Goal: Task Accomplishment & Management: Complete application form

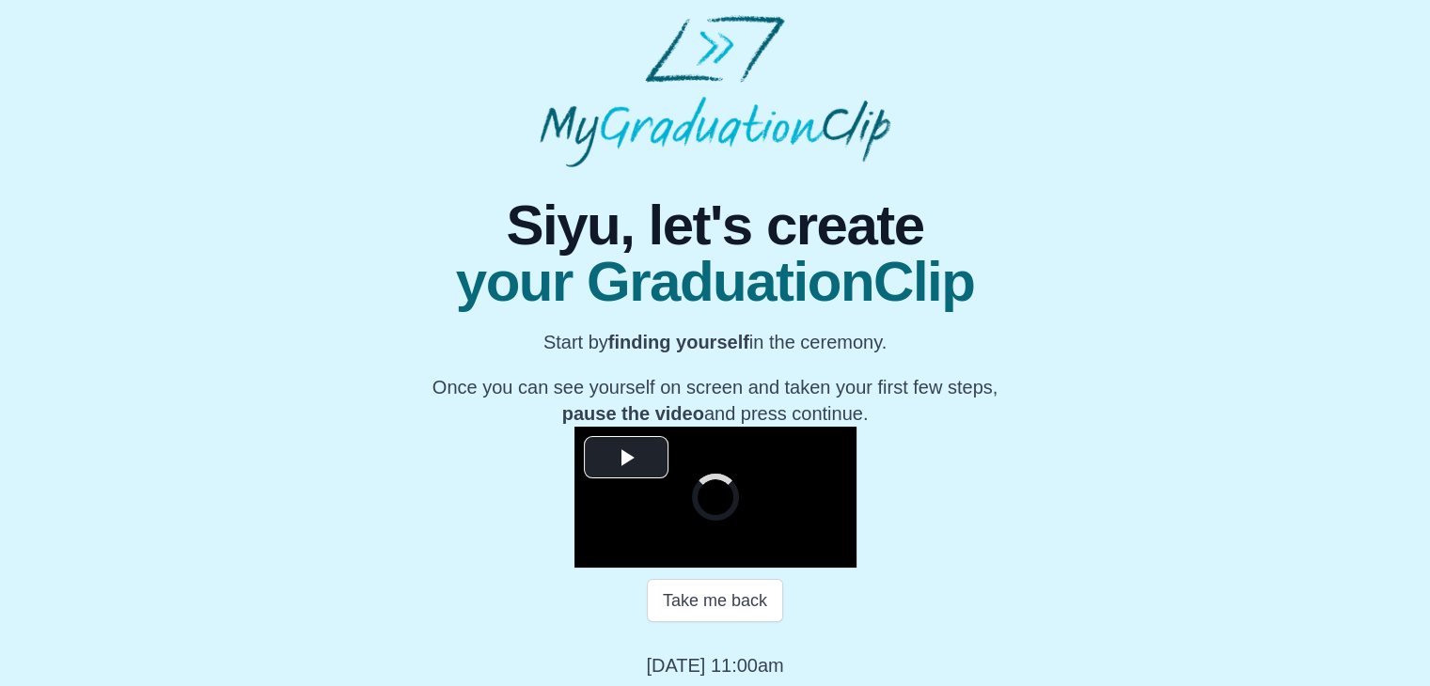
scroll to position [173, 0]
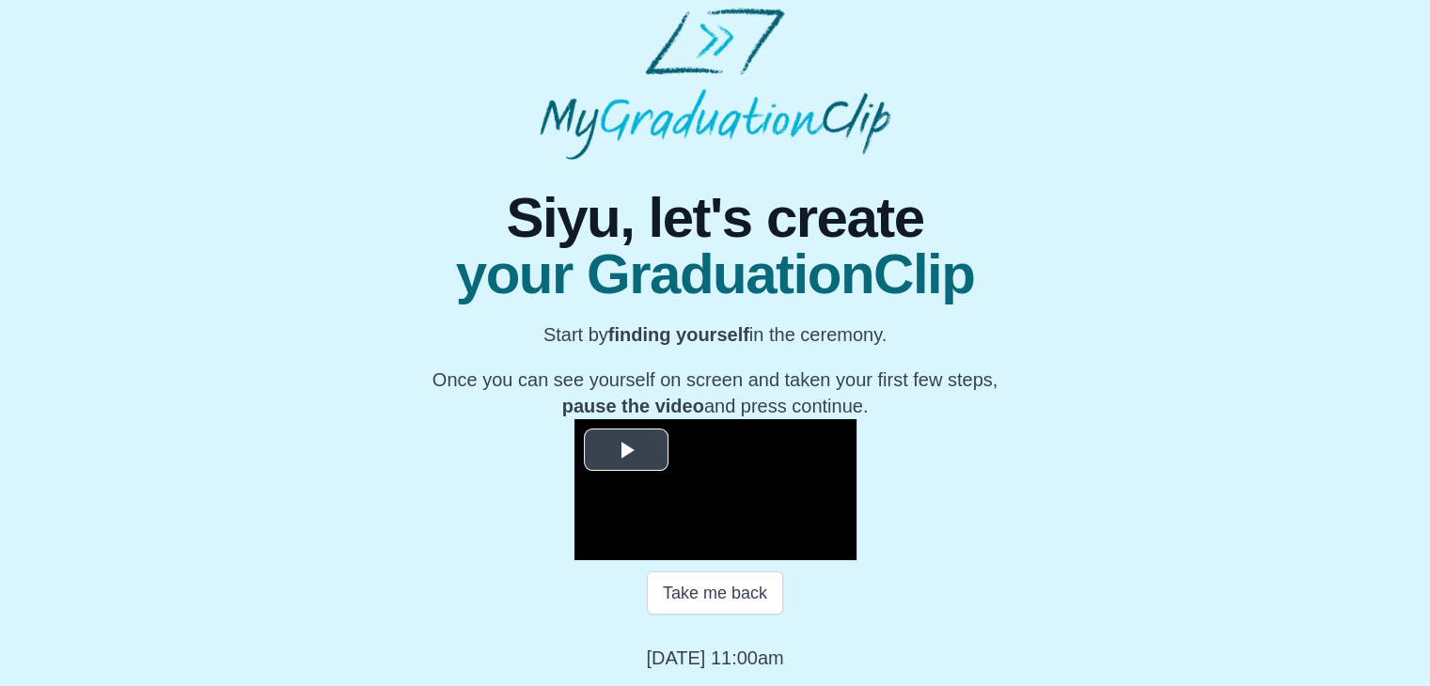
click at [626, 449] on span "Video Player" at bounding box center [626, 449] width 0 height 0
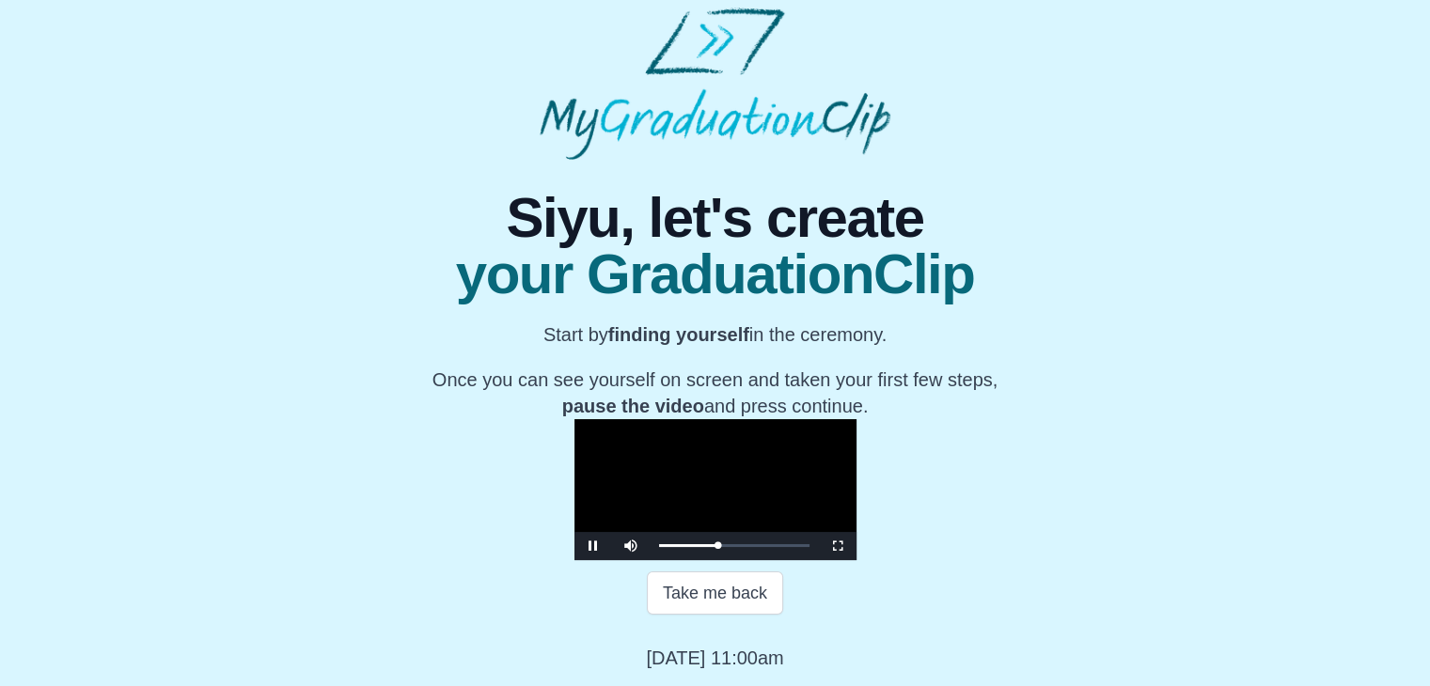
click at [574, 419] on video "Video Player" at bounding box center [715, 489] width 282 height 141
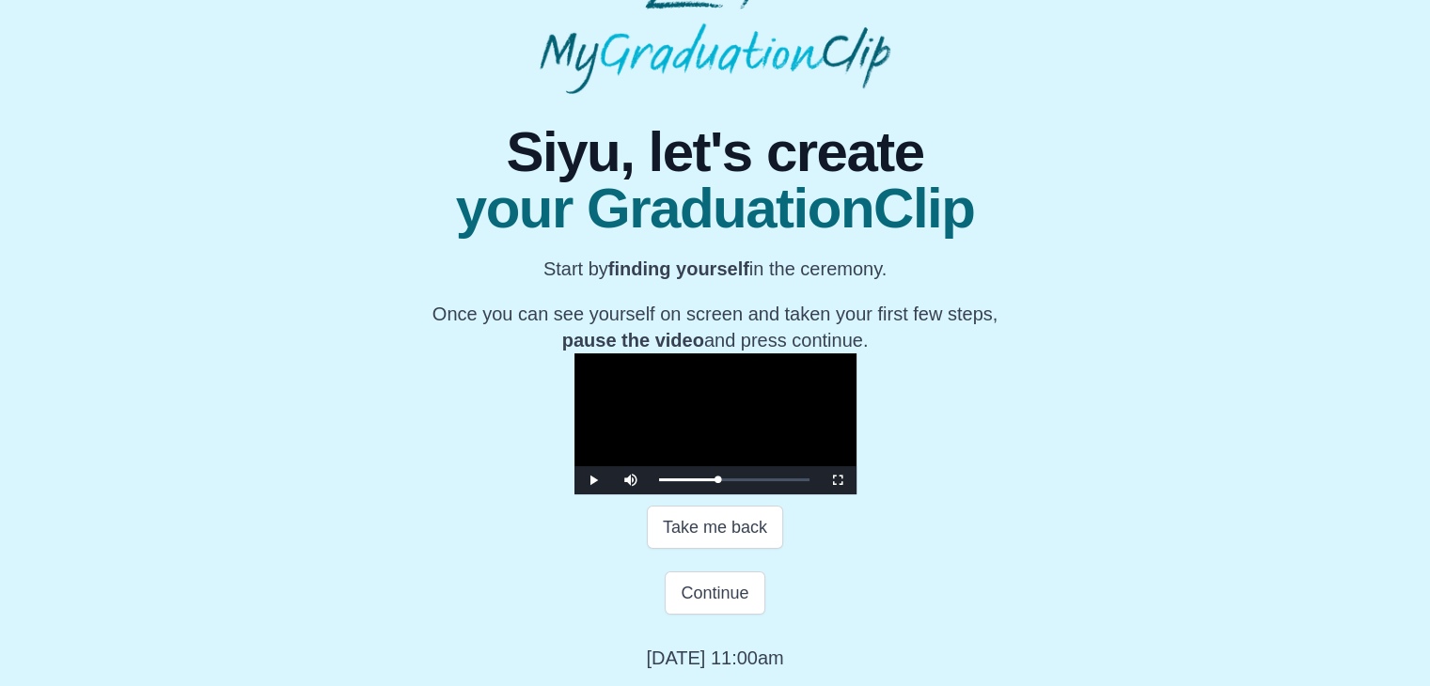
scroll to position [0, 0]
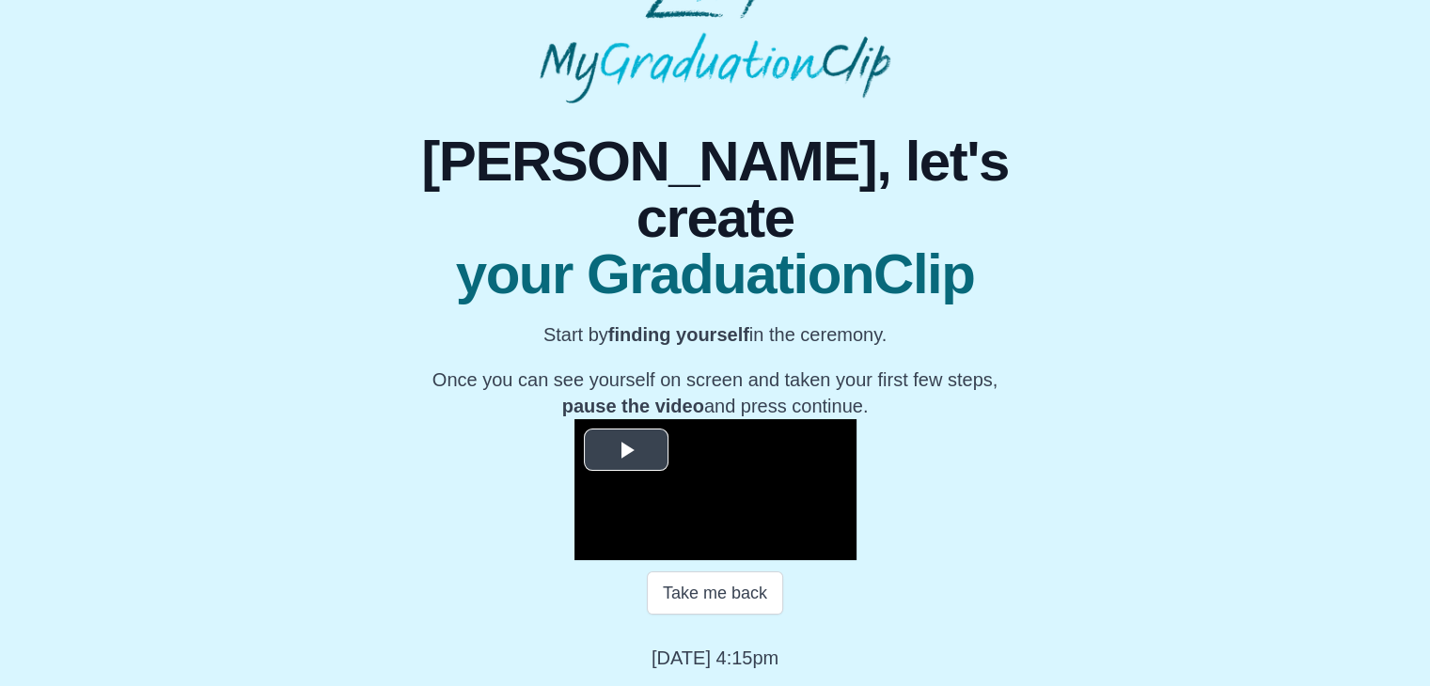
scroll to position [237, 0]
click at [248, 277] on div "**********" at bounding box center [715, 387] width 1400 height 568
click at [626, 449] on span "Video Player" at bounding box center [626, 449] width 0 height 0
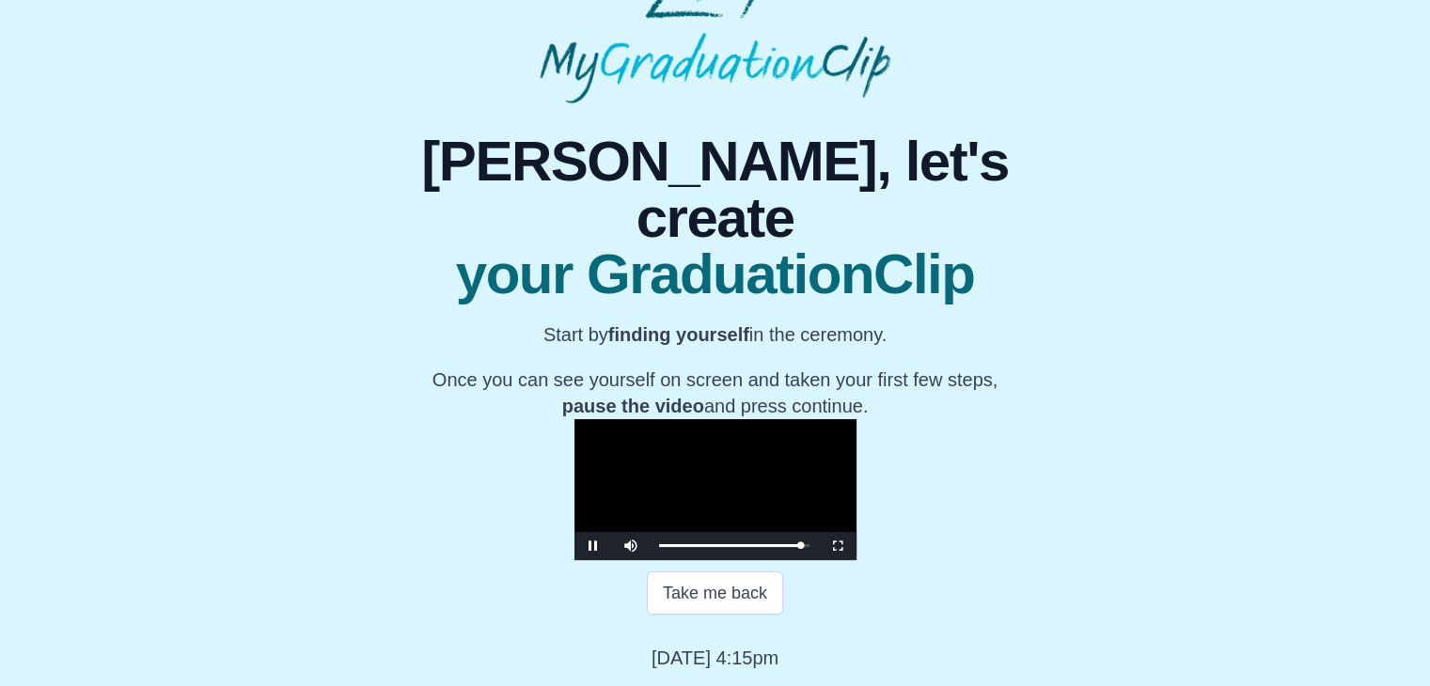
click at [637, 419] on video "Video Player" at bounding box center [715, 489] width 282 height 141
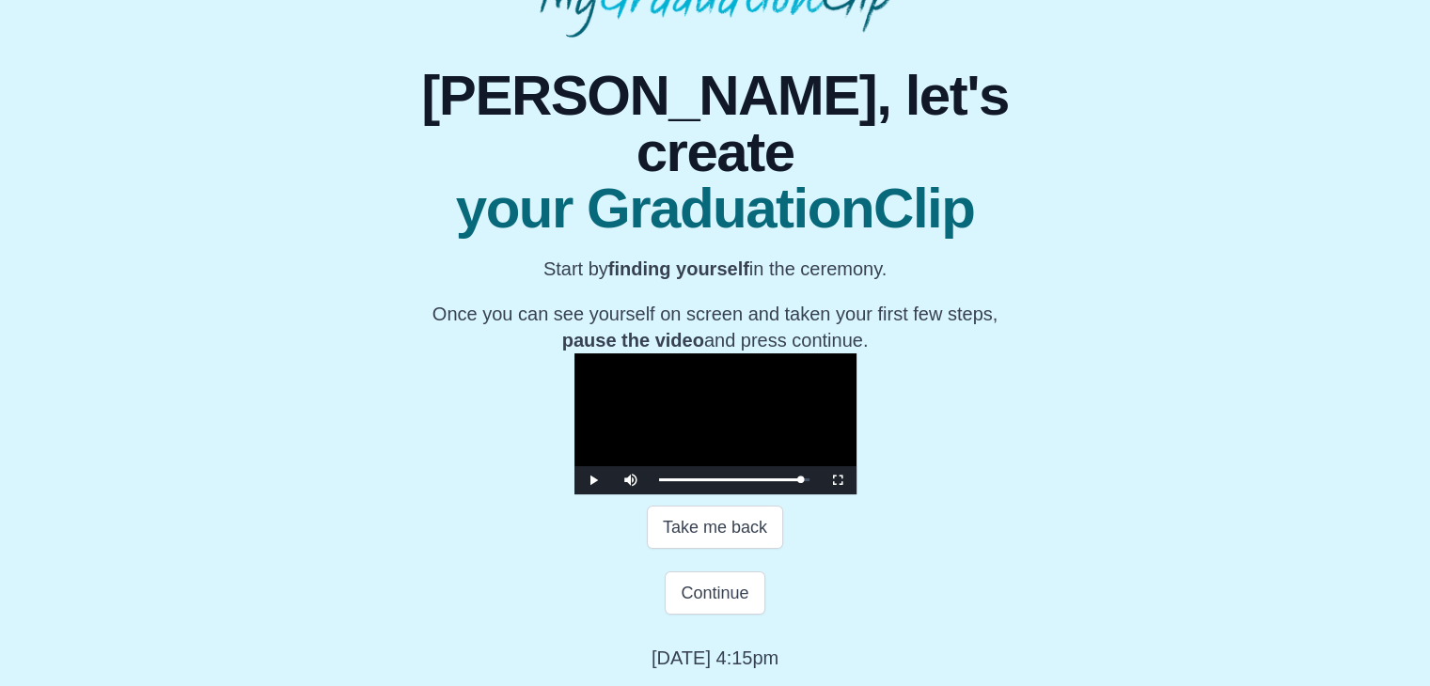
scroll to position [335, 0]
click at [728, 596] on button "Continue" at bounding box center [715, 592] width 100 height 43
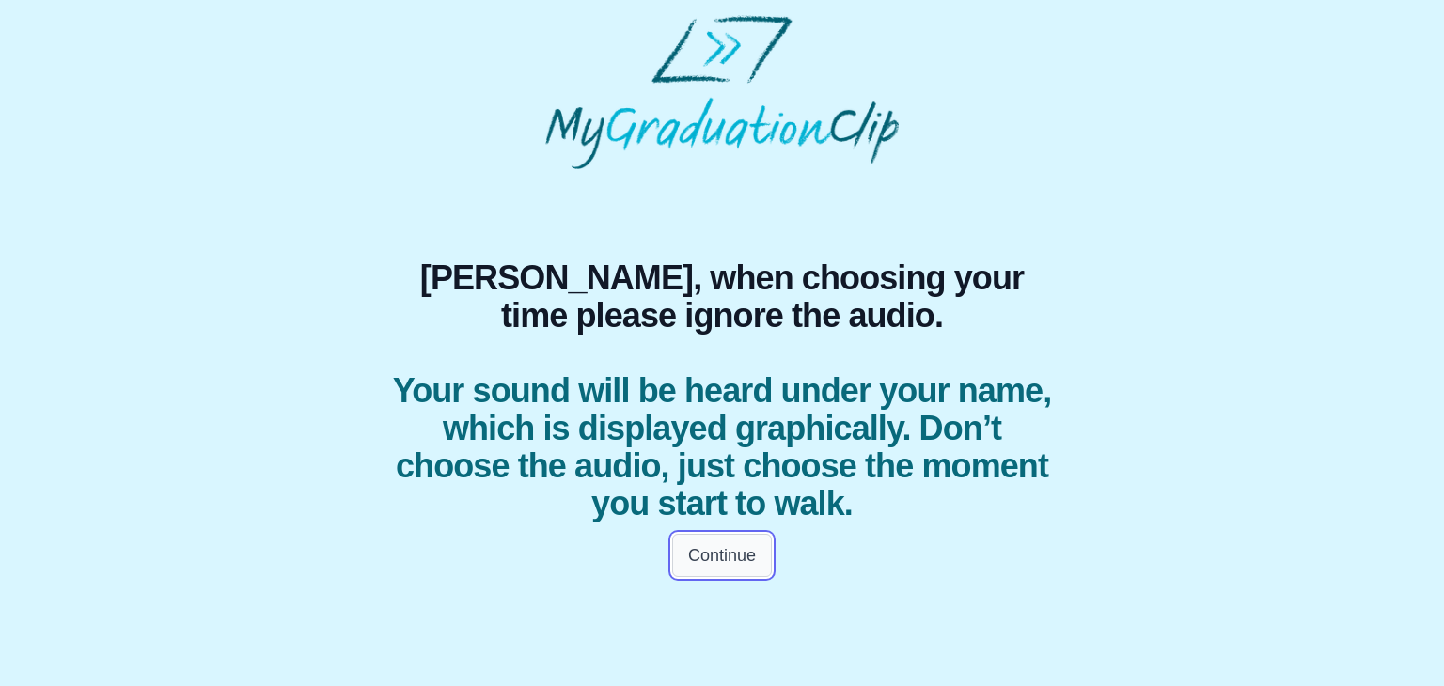
click at [743, 542] on button "Continue" at bounding box center [722, 555] width 100 height 43
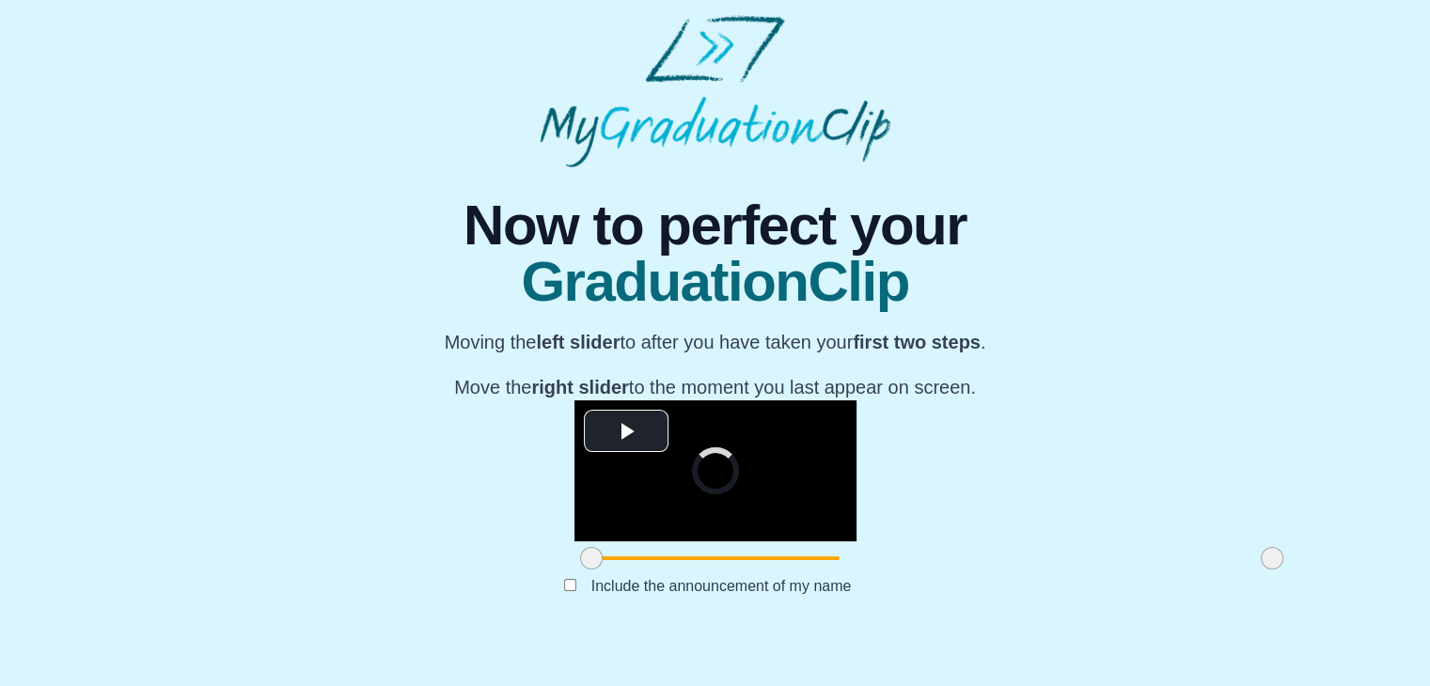
scroll to position [224, 0]
drag, startPoint x: 363, startPoint y: 608, endPoint x: 525, endPoint y: 582, distance: 164.7
click at [737, 575] on div at bounding box center [754, 558] width 34 height 34
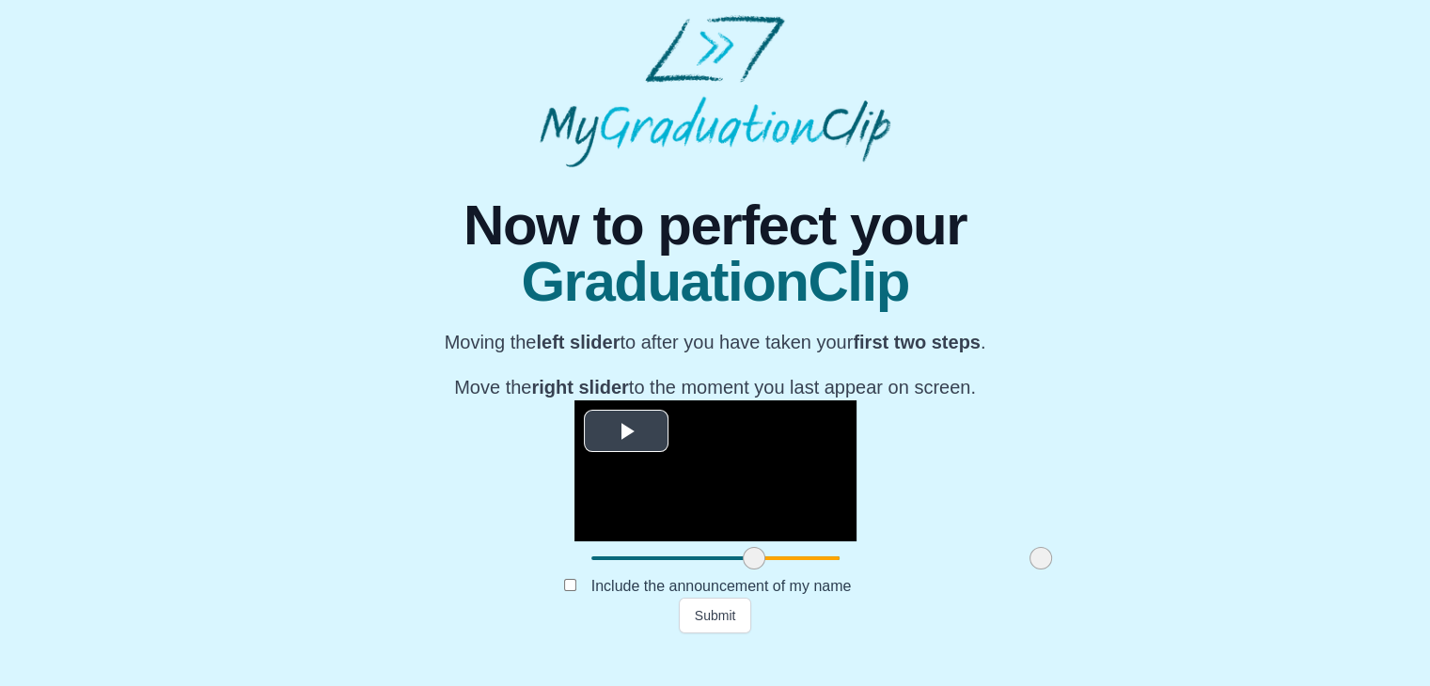
drag, startPoint x: 1059, startPoint y: 595, endPoint x: 828, endPoint y: 575, distance: 232.1
click at [828, 575] on div "**********" at bounding box center [715, 487] width 282 height 175
click at [703, 633] on button "Submit" at bounding box center [715, 616] width 73 height 36
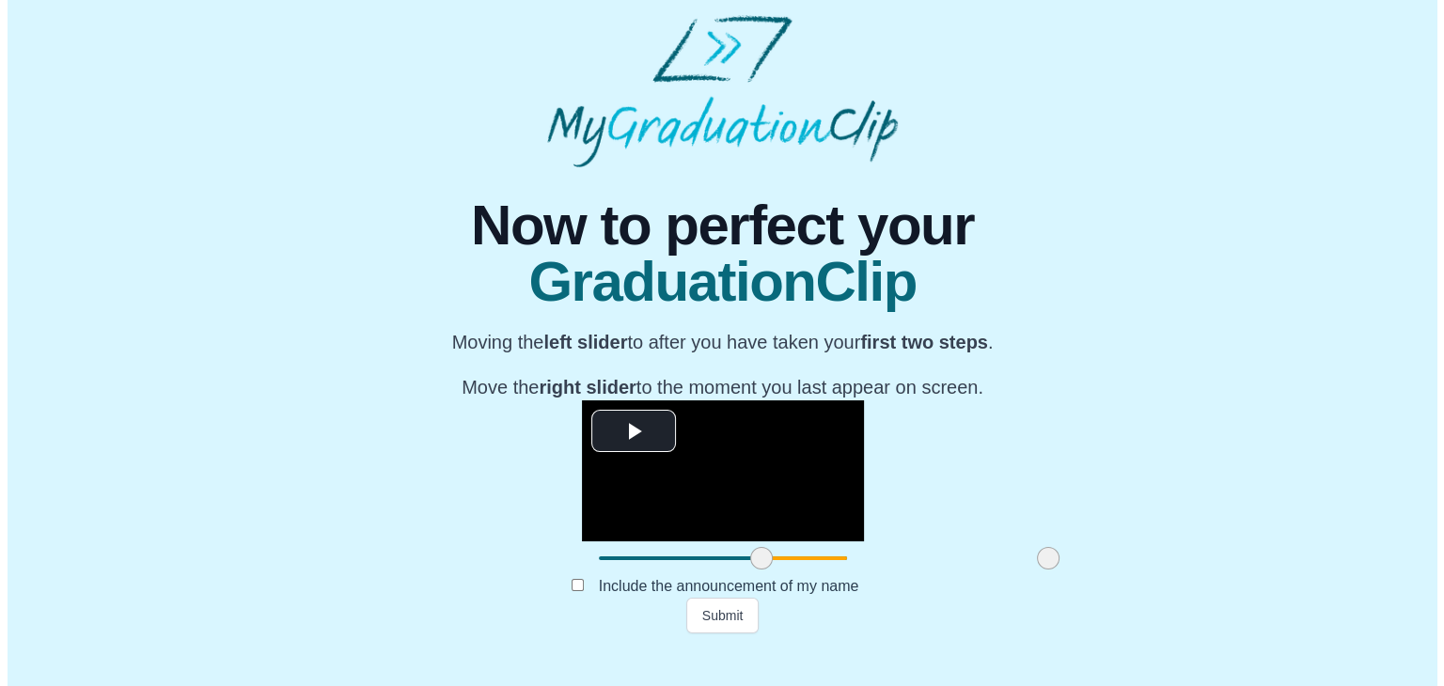
scroll to position [0, 0]
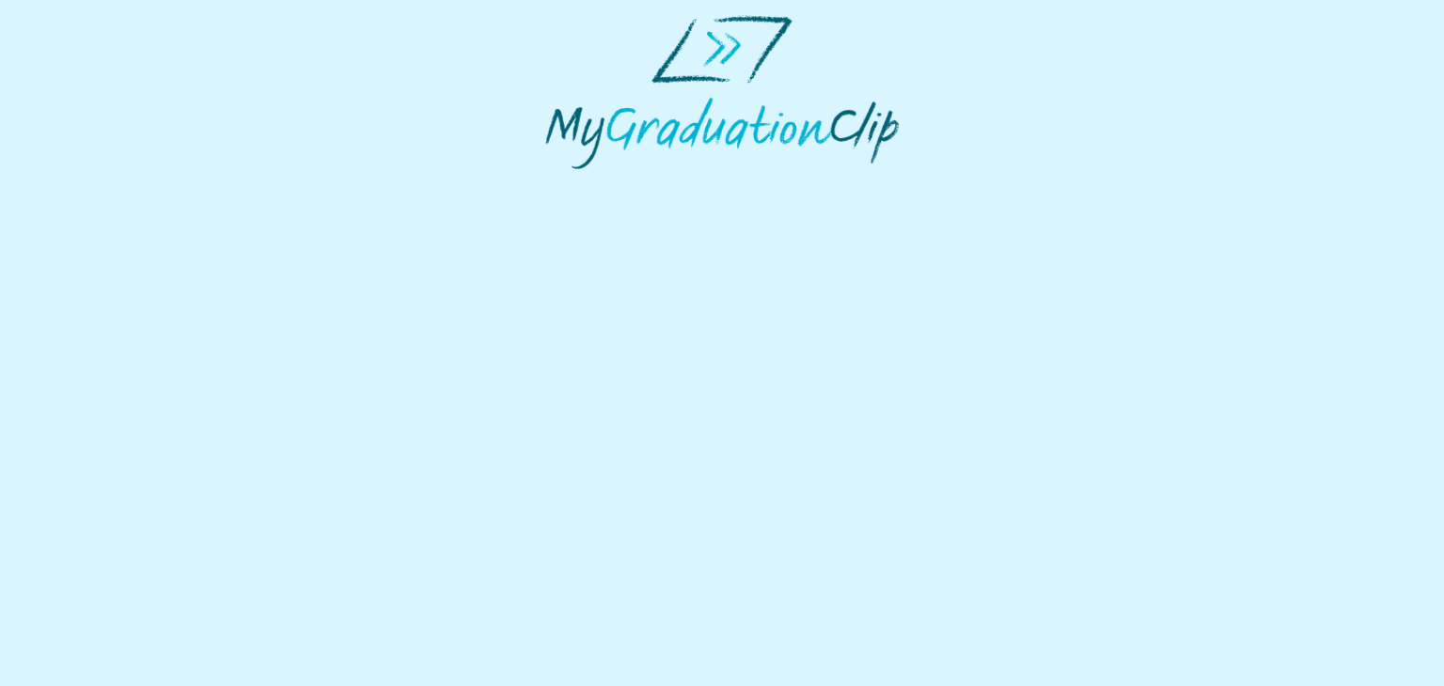
select select "**********"
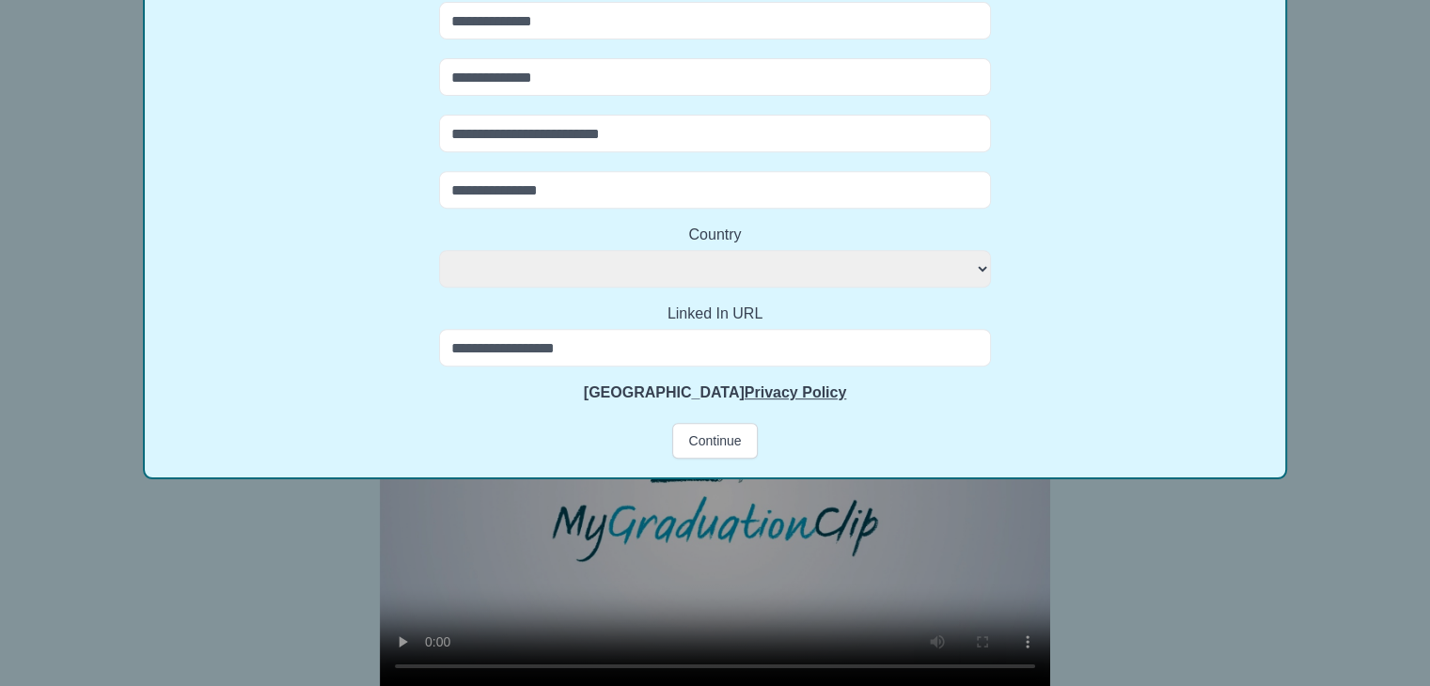
scroll to position [774, 0]
click at [698, 444] on button "Continue" at bounding box center [714, 442] width 85 height 36
select select
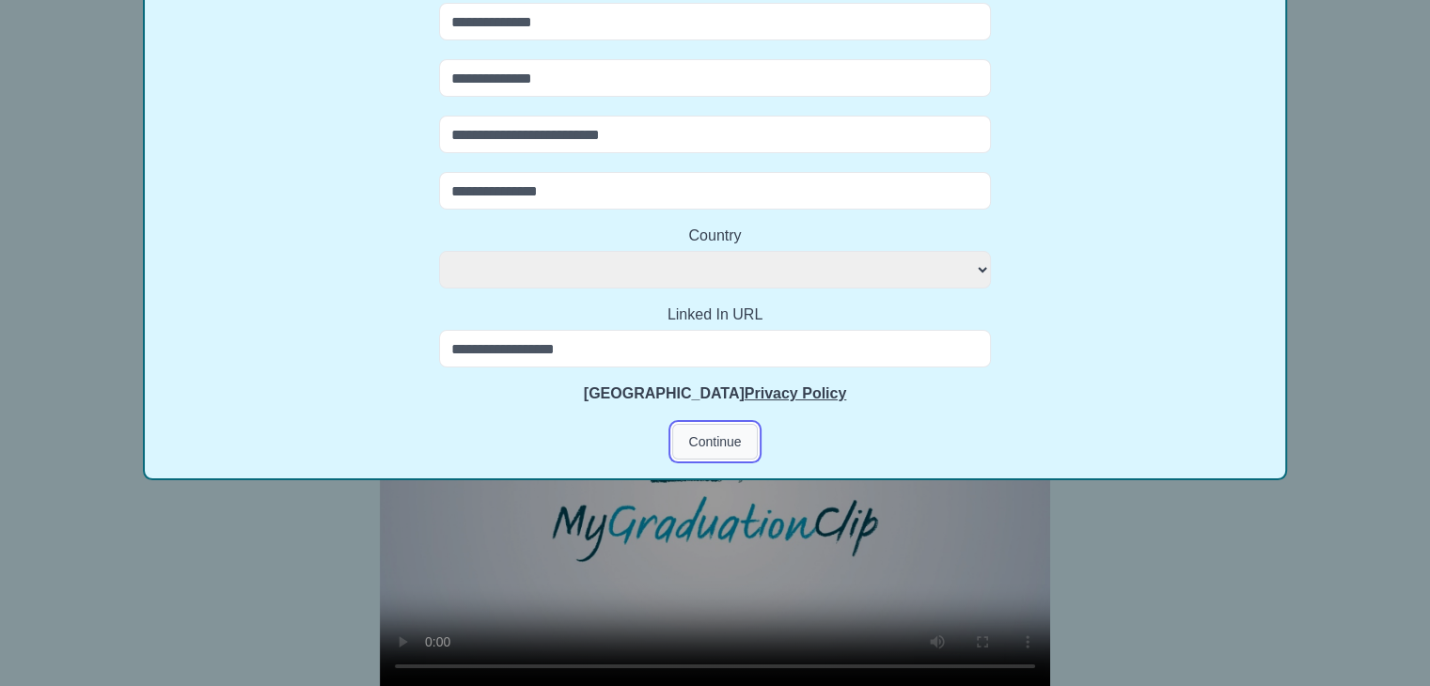
select select
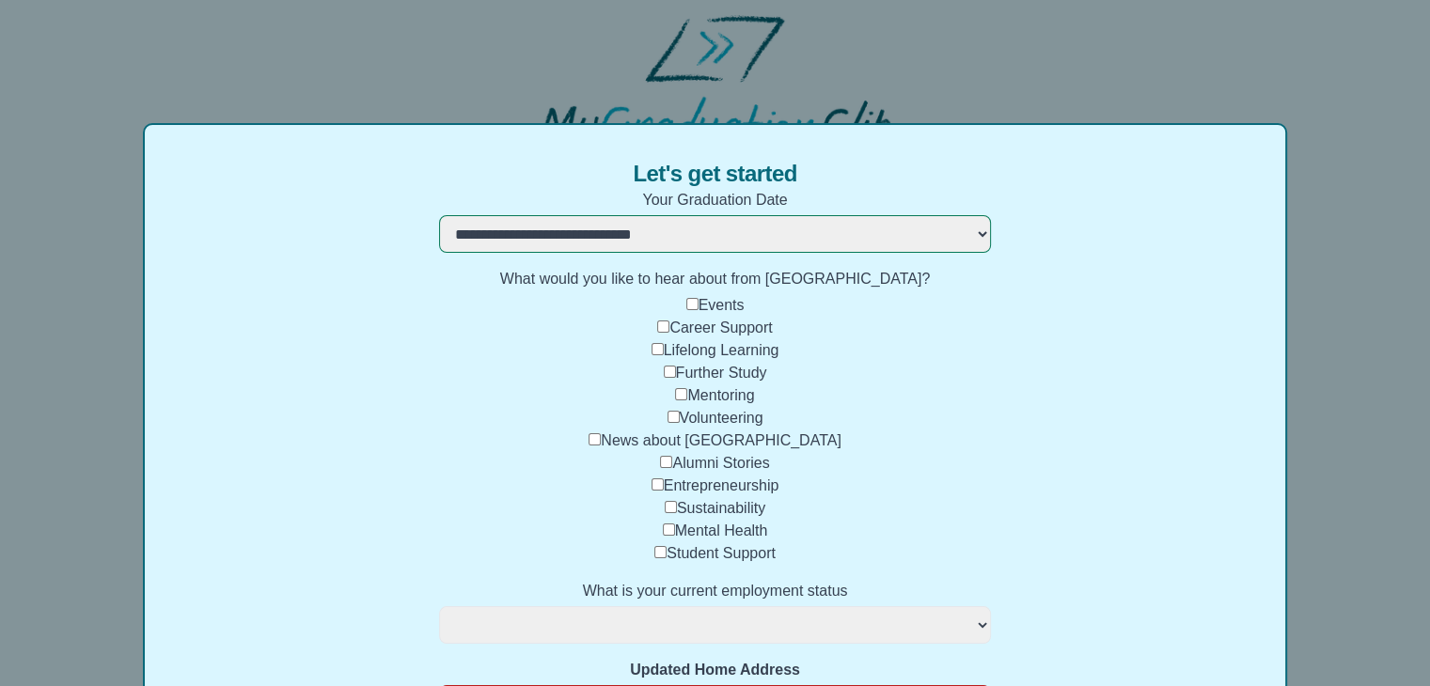
scroll to position [89, 0]
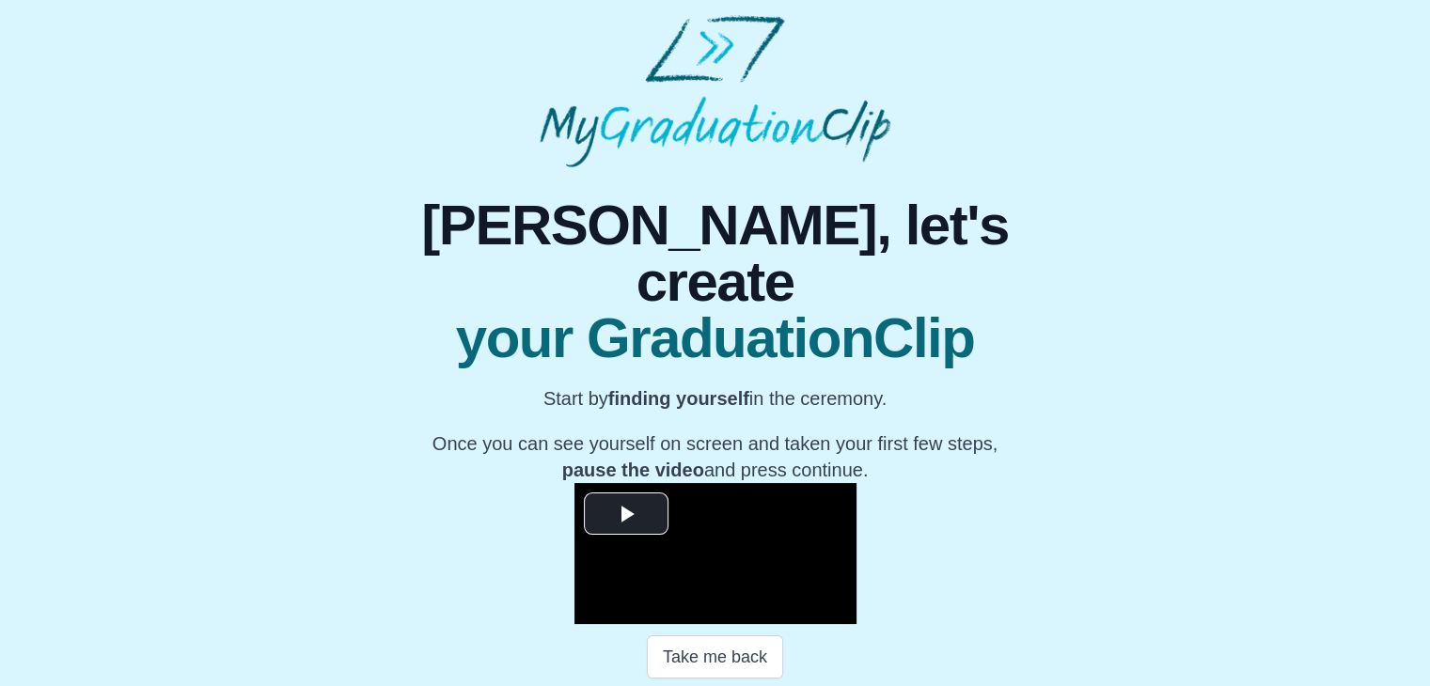
scroll to position [269, 0]
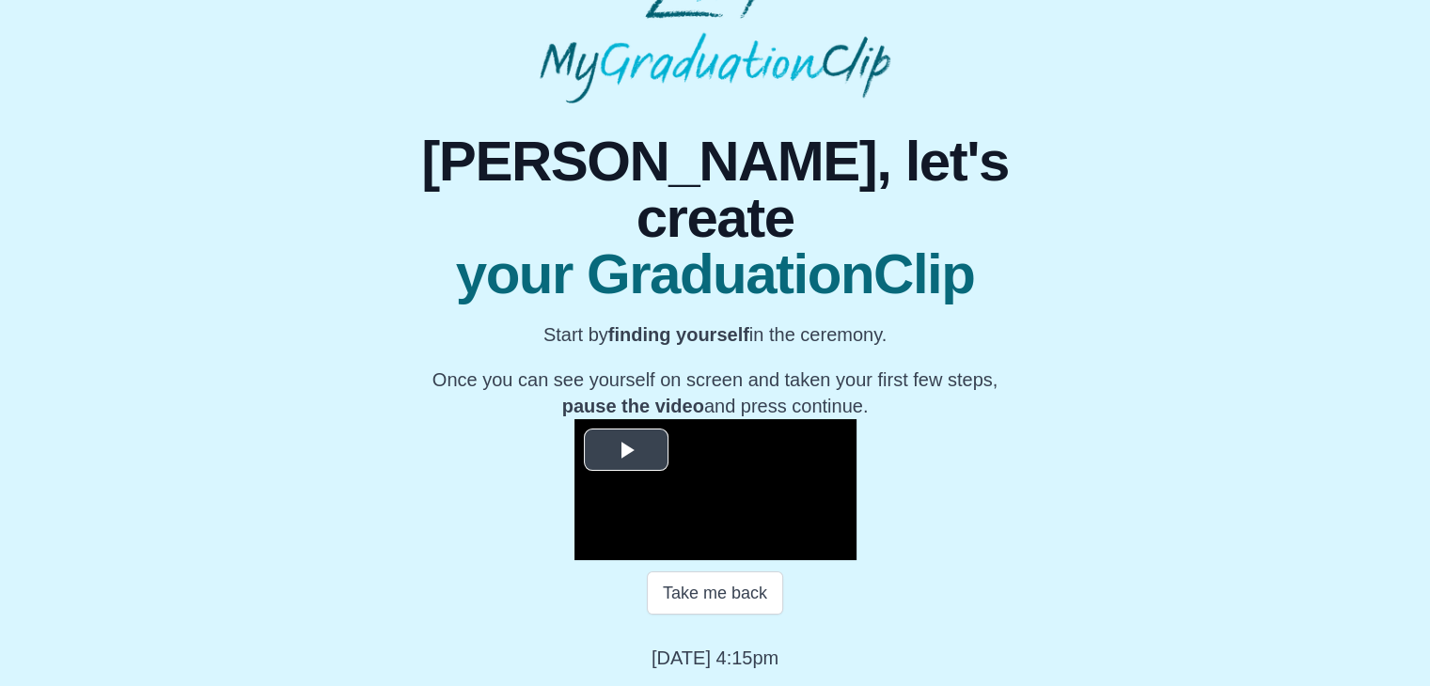
click at [626, 449] on span "Video Player" at bounding box center [626, 449] width 0 height 0
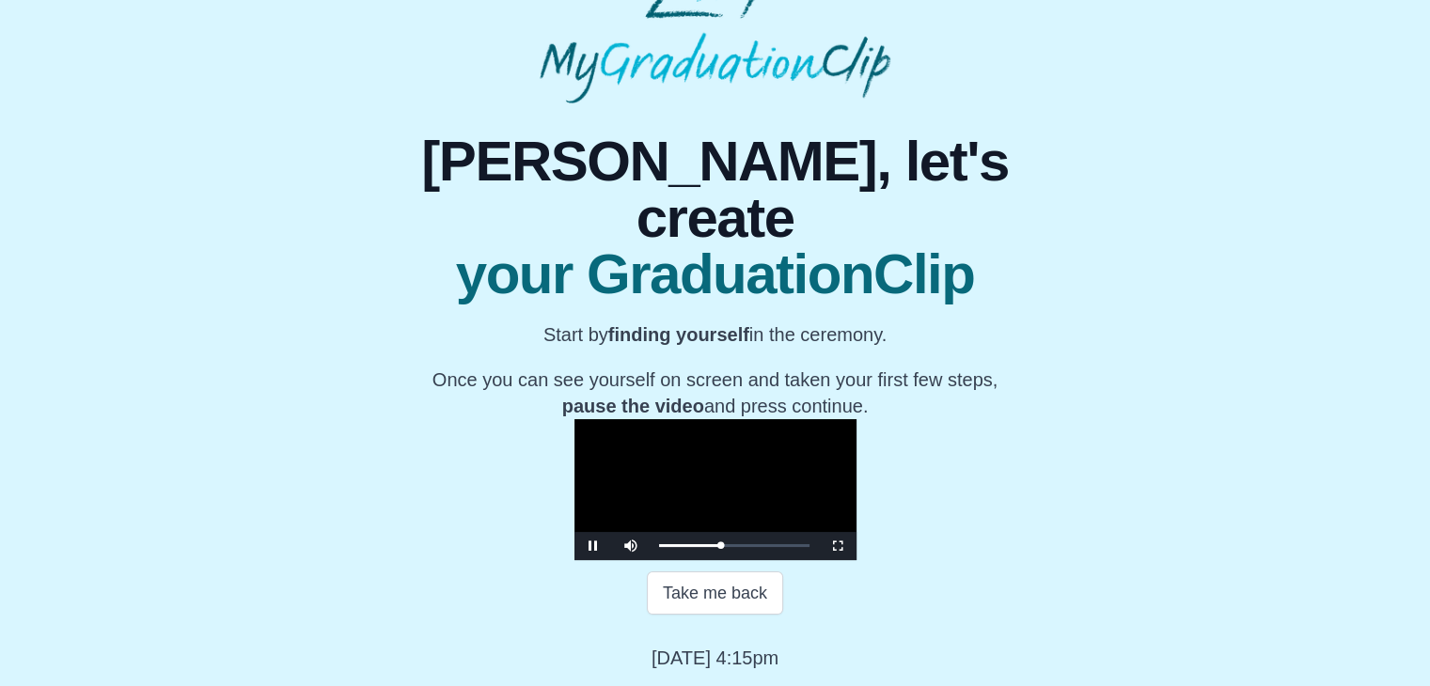
click at [574, 419] on video "Video Player" at bounding box center [715, 489] width 282 height 141
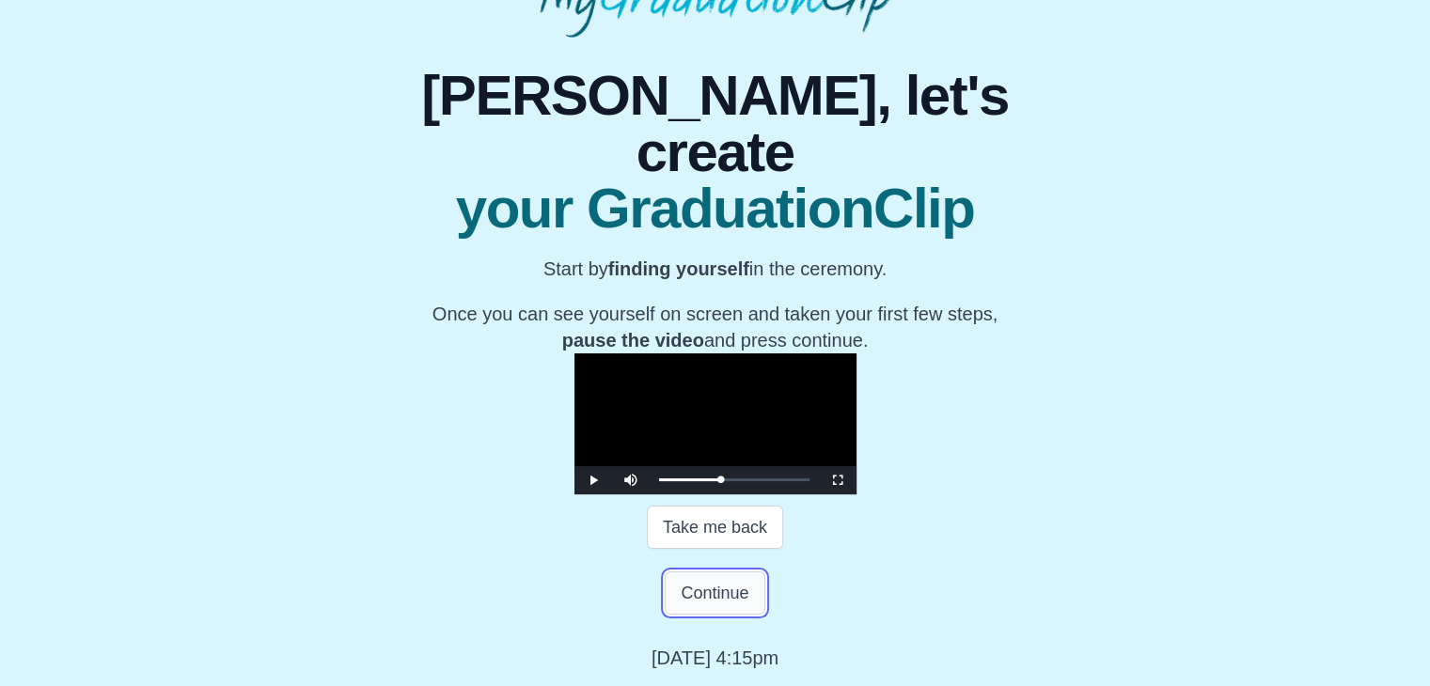
click at [739, 615] on button "Continue" at bounding box center [715, 592] width 100 height 43
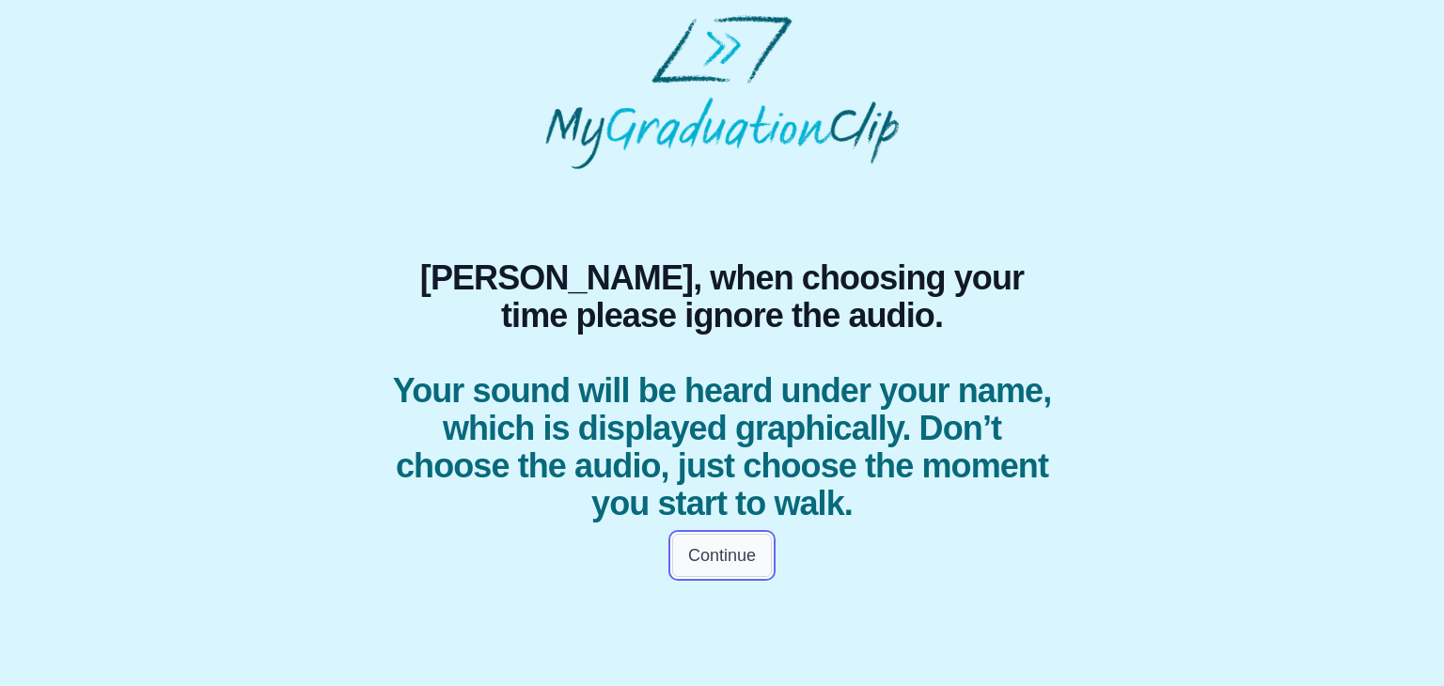
click at [737, 566] on button "Continue" at bounding box center [722, 555] width 100 height 43
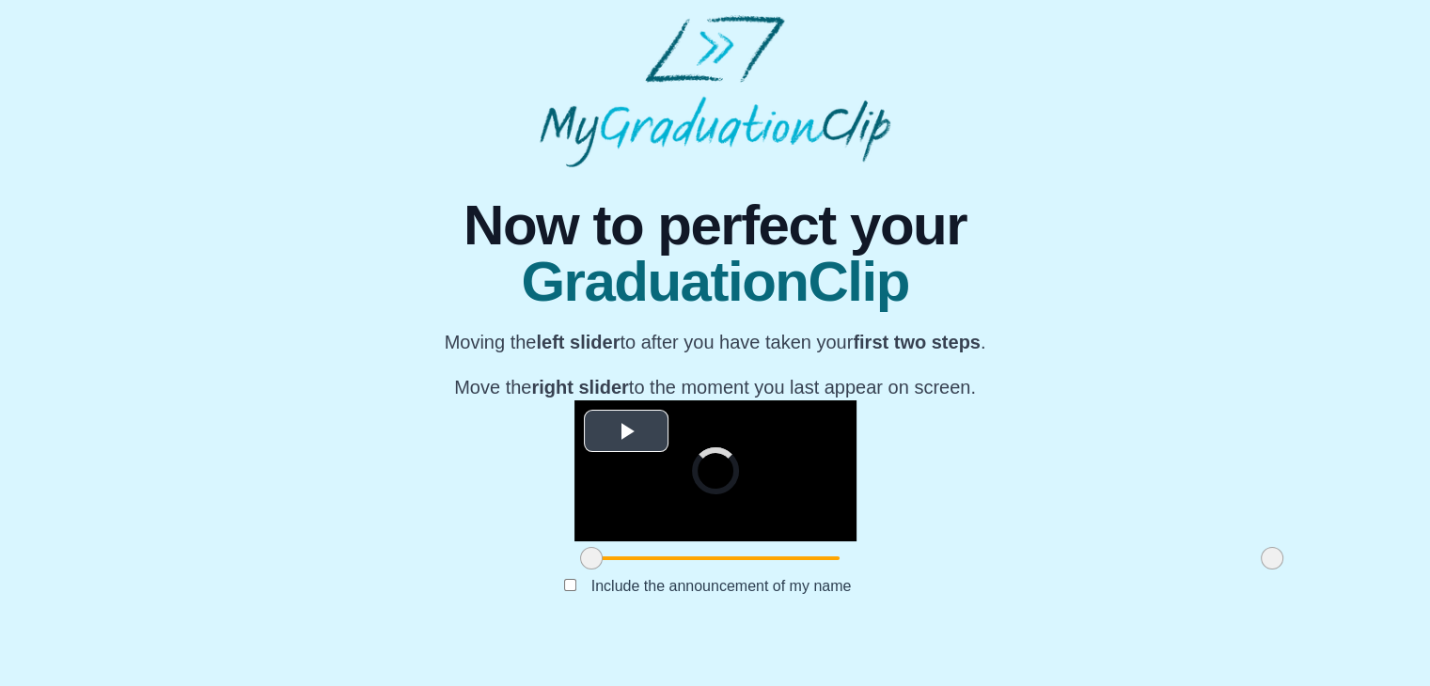
scroll to position [223, 0]
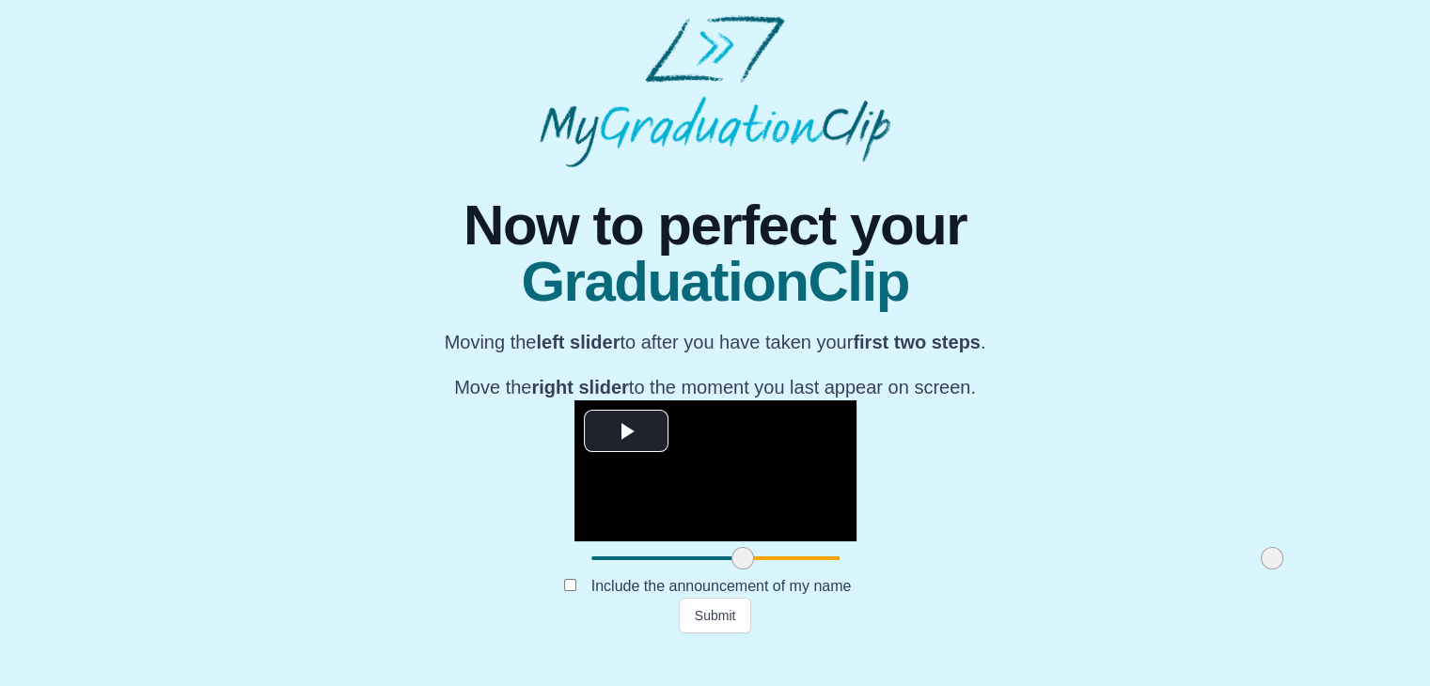
drag, startPoint x: 374, startPoint y: 594, endPoint x: 525, endPoint y: 586, distance: 151.6
click at [731, 570] on span at bounding box center [742, 558] width 23 height 23
drag, startPoint x: 1057, startPoint y: 595, endPoint x: 945, endPoint y: 578, distance: 114.0
click at [856, 575] on div "**********" at bounding box center [715, 487] width 282 height 175
drag, startPoint x: 527, startPoint y: 603, endPoint x: 542, endPoint y: 601, distance: 15.3
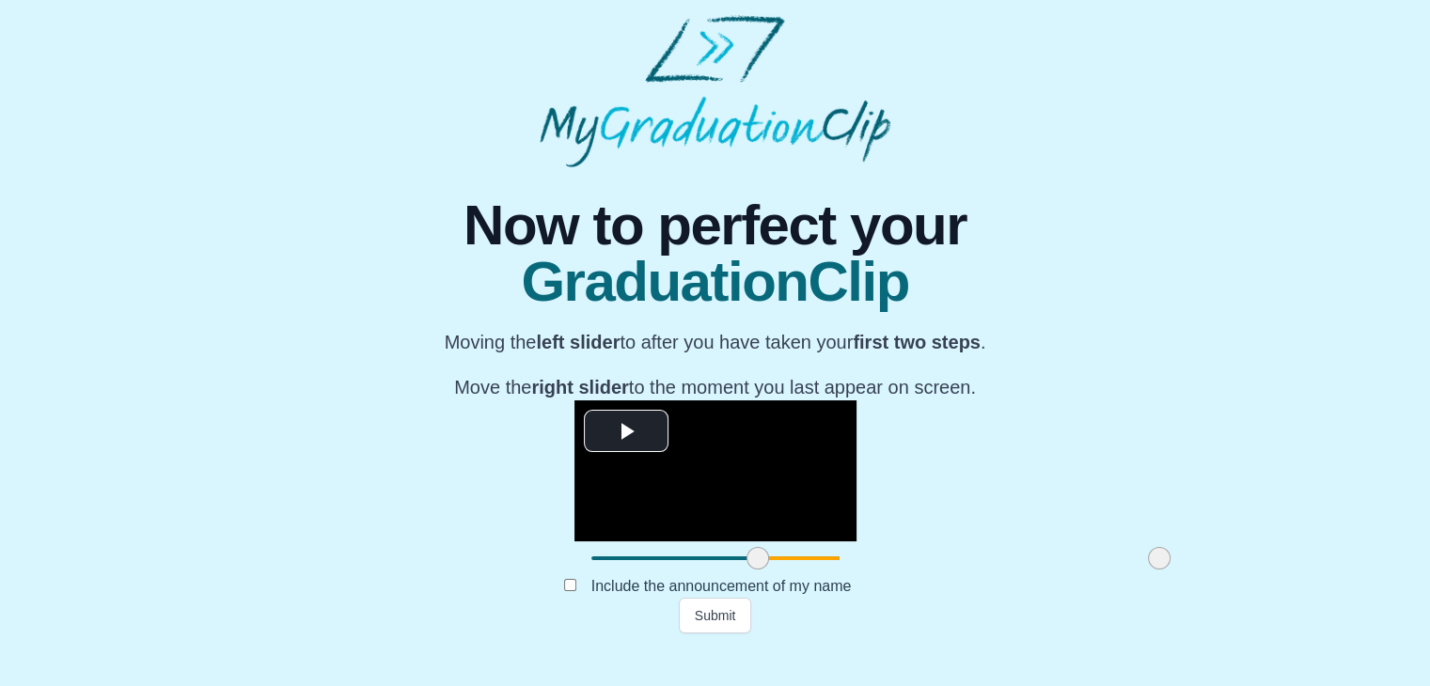
click at [746, 570] on span at bounding box center [757, 558] width 23 height 23
click at [690, 633] on button "Submit" at bounding box center [715, 616] width 73 height 36
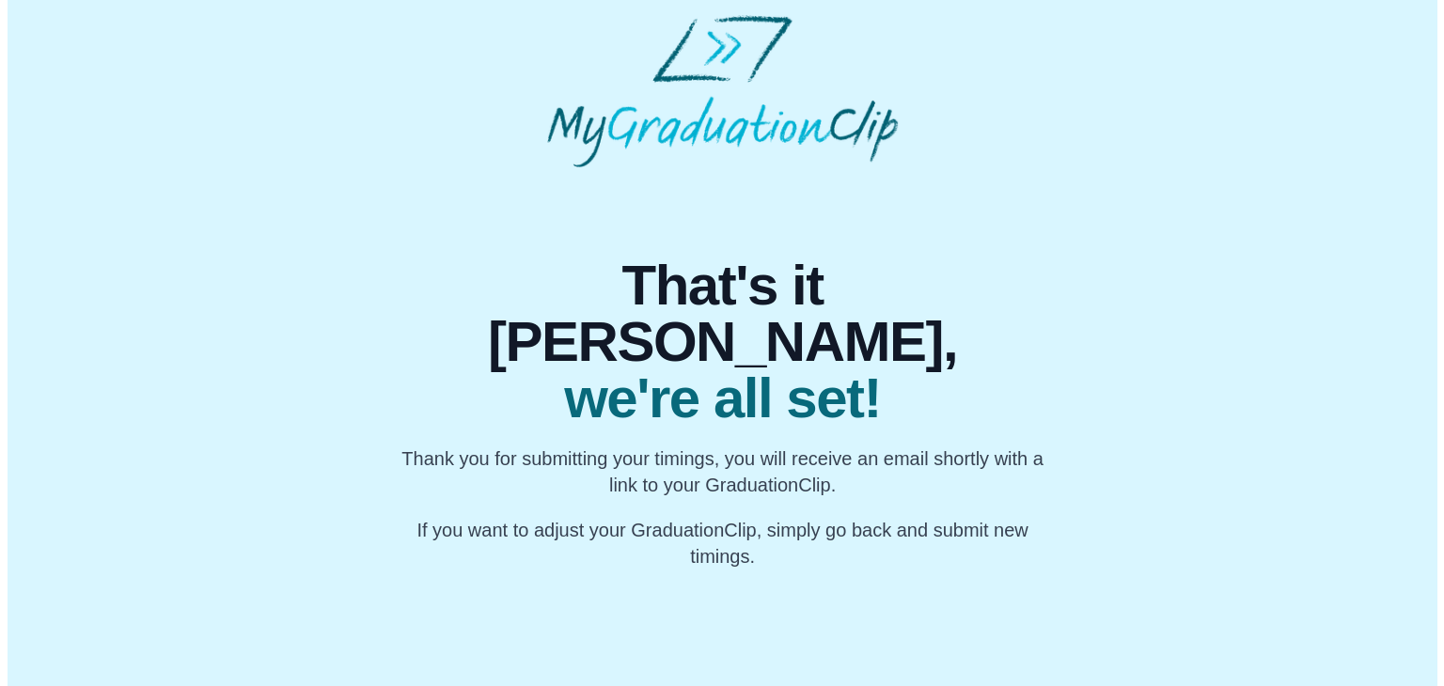
scroll to position [0, 0]
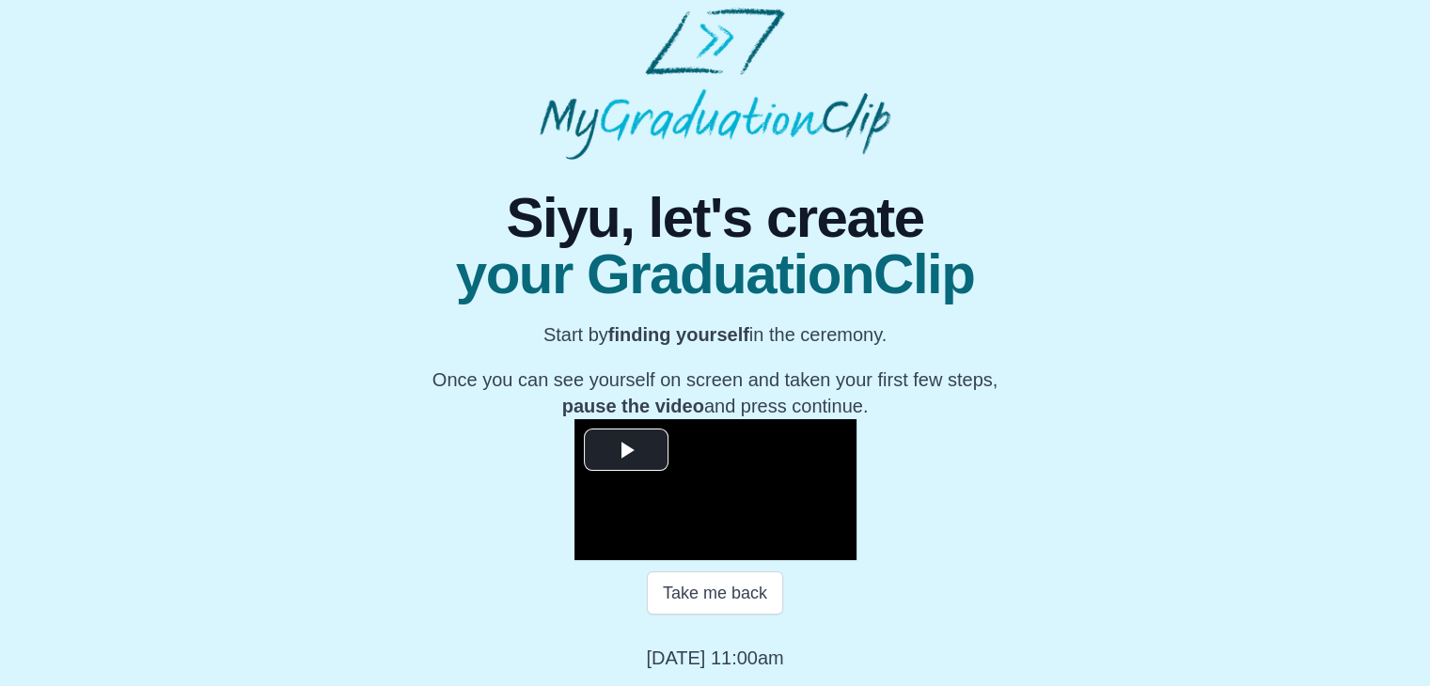
scroll to position [191, 0]
click at [626, 449] on span "Video Player" at bounding box center [626, 449] width 0 height 0
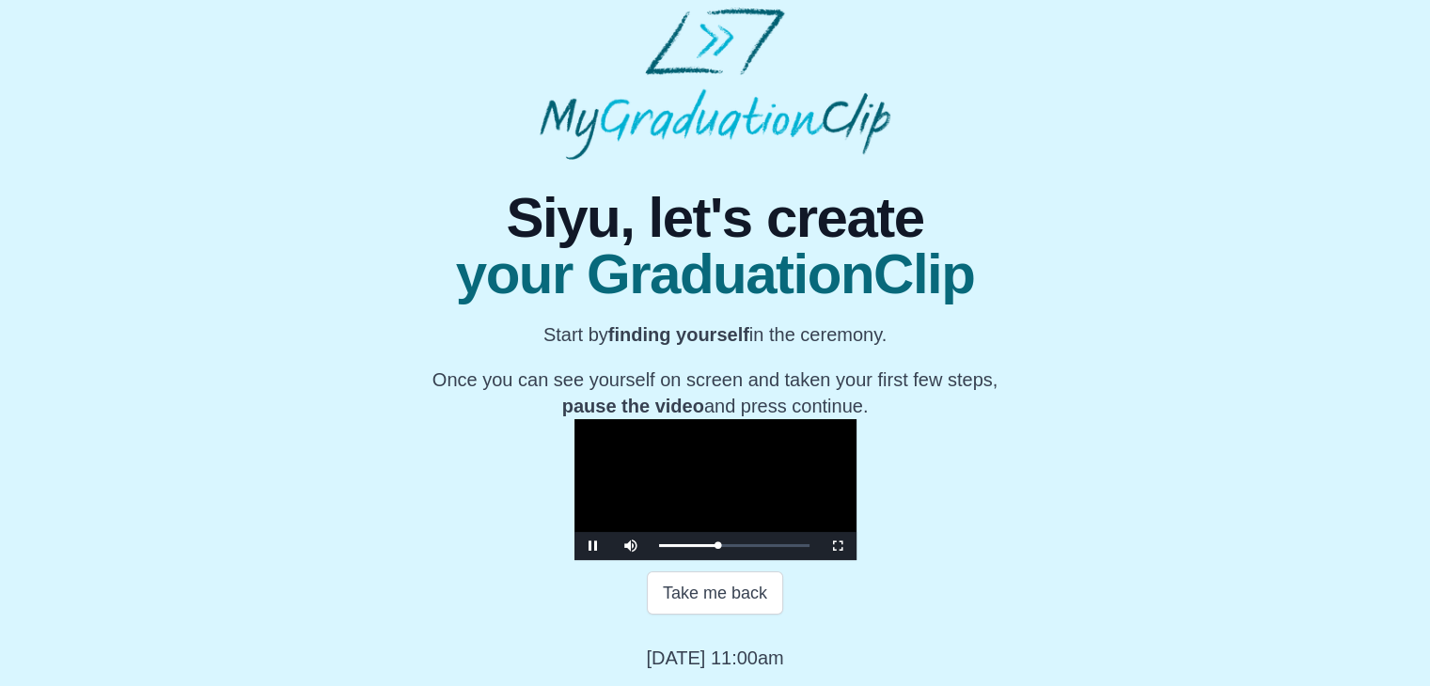
scroll to position [233, 0]
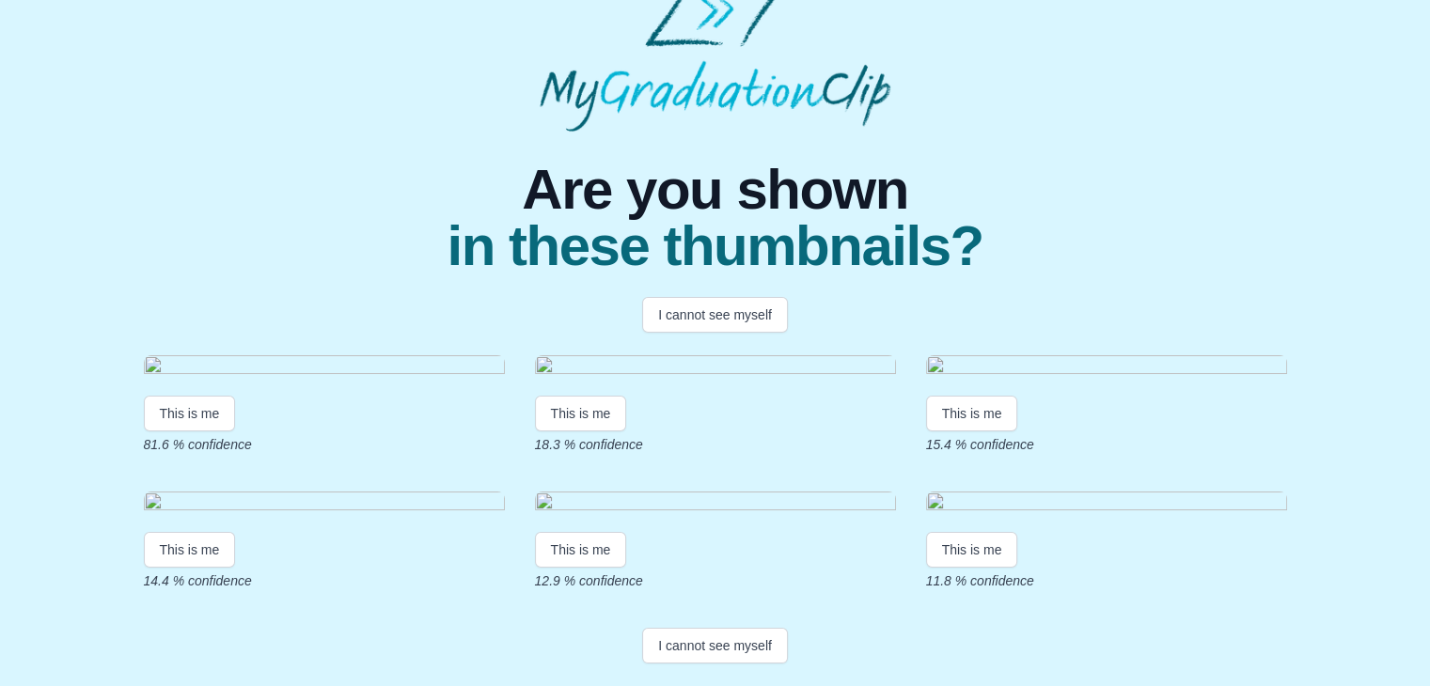
scroll to position [296, 0]
click at [638, 355] on img at bounding box center [715, 367] width 361 height 25
click at [618, 396] on button "This is me" at bounding box center [581, 414] width 92 height 36
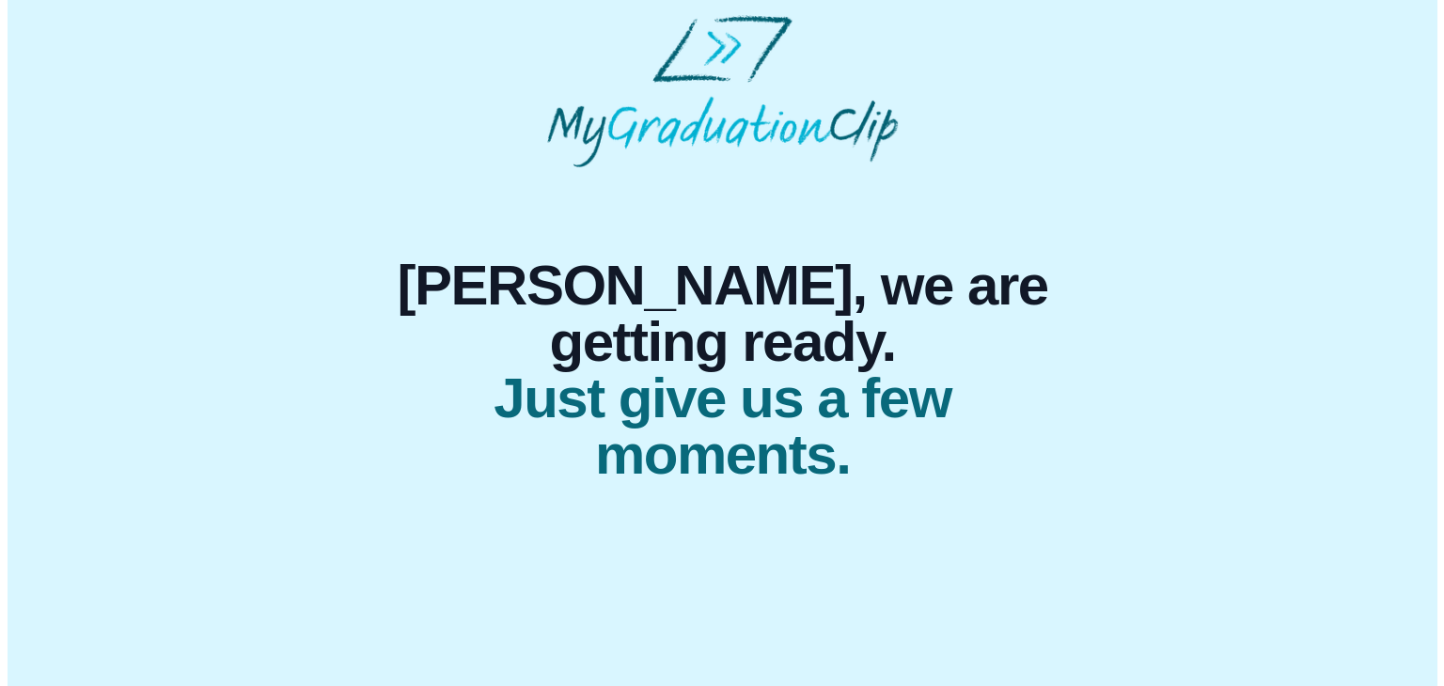
scroll to position [0, 0]
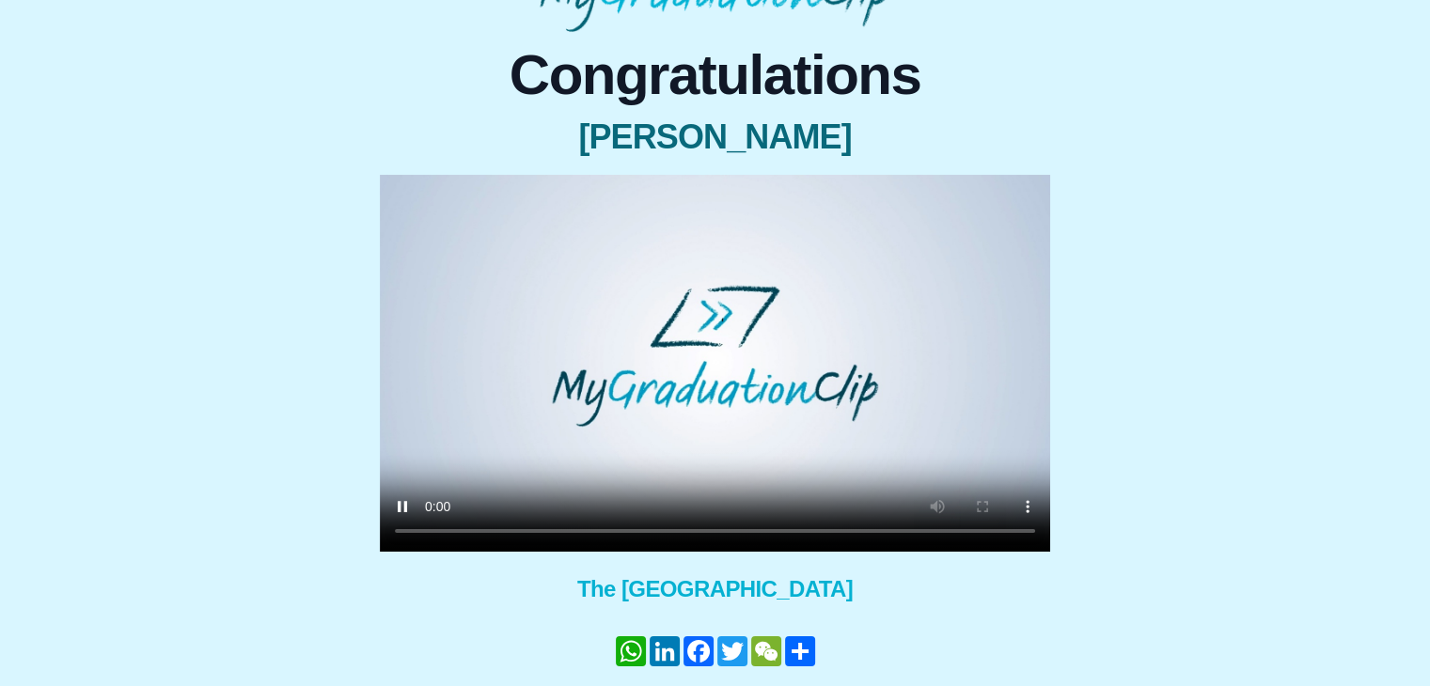
scroll to position [138, 0]
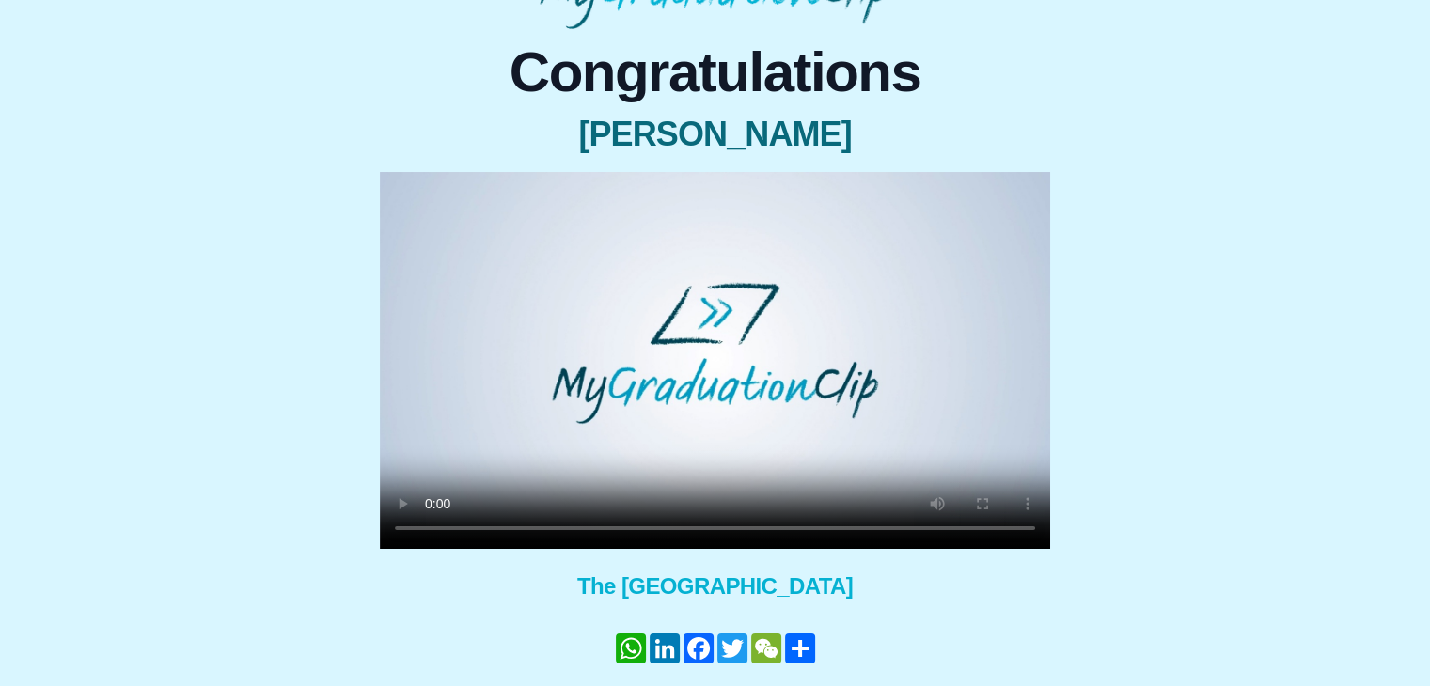
click at [804, 333] on video at bounding box center [715, 360] width 670 height 377
click at [651, 299] on video at bounding box center [715, 360] width 670 height 377
click at [650, 304] on video at bounding box center [715, 360] width 670 height 377
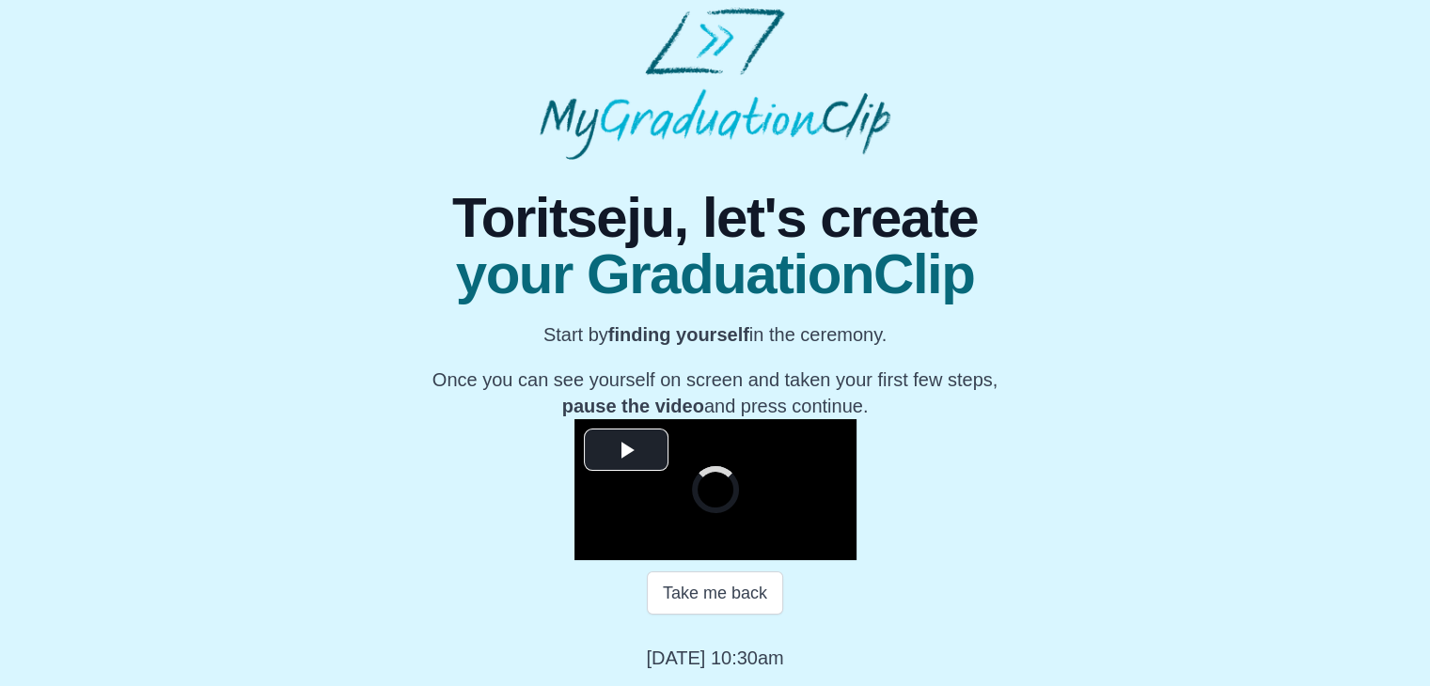
scroll to position [197, 0]
click at [626, 449] on span "Video Player" at bounding box center [626, 449] width 0 height 0
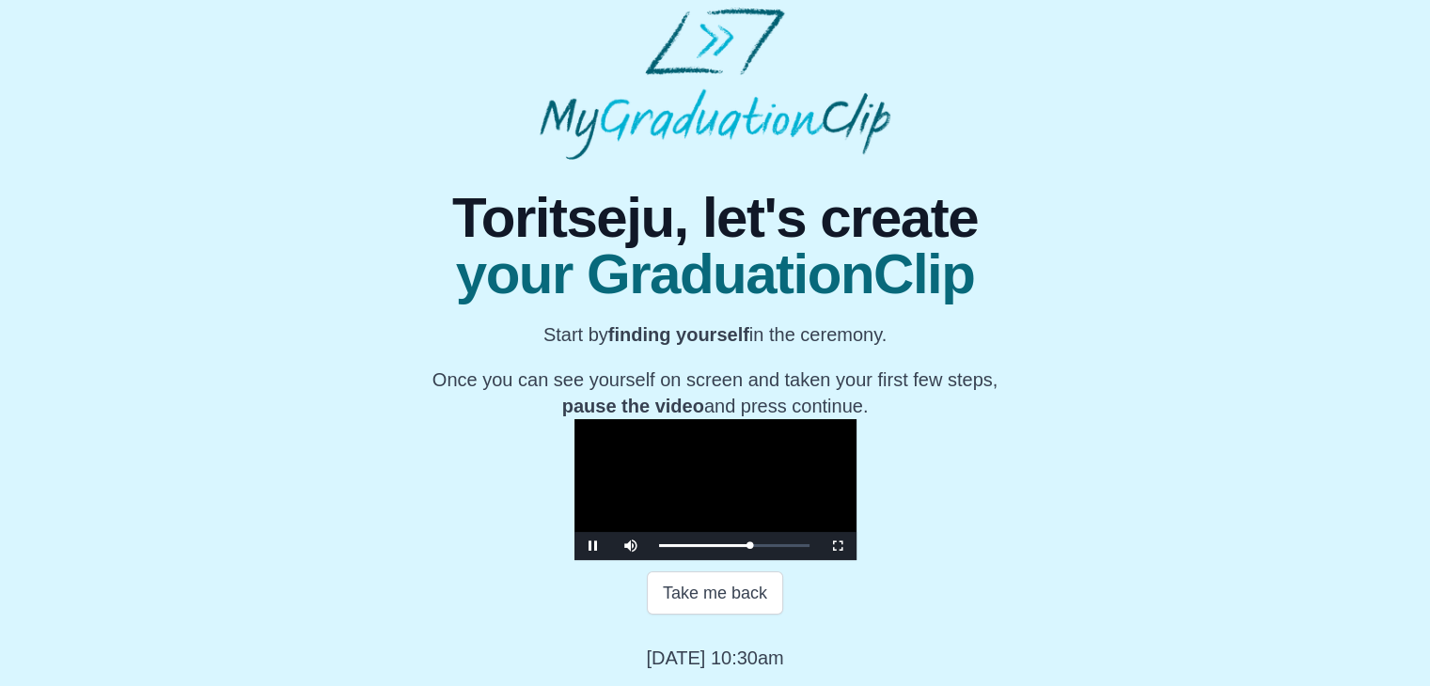
click at [574, 419] on video "Video Player" at bounding box center [715, 489] width 282 height 141
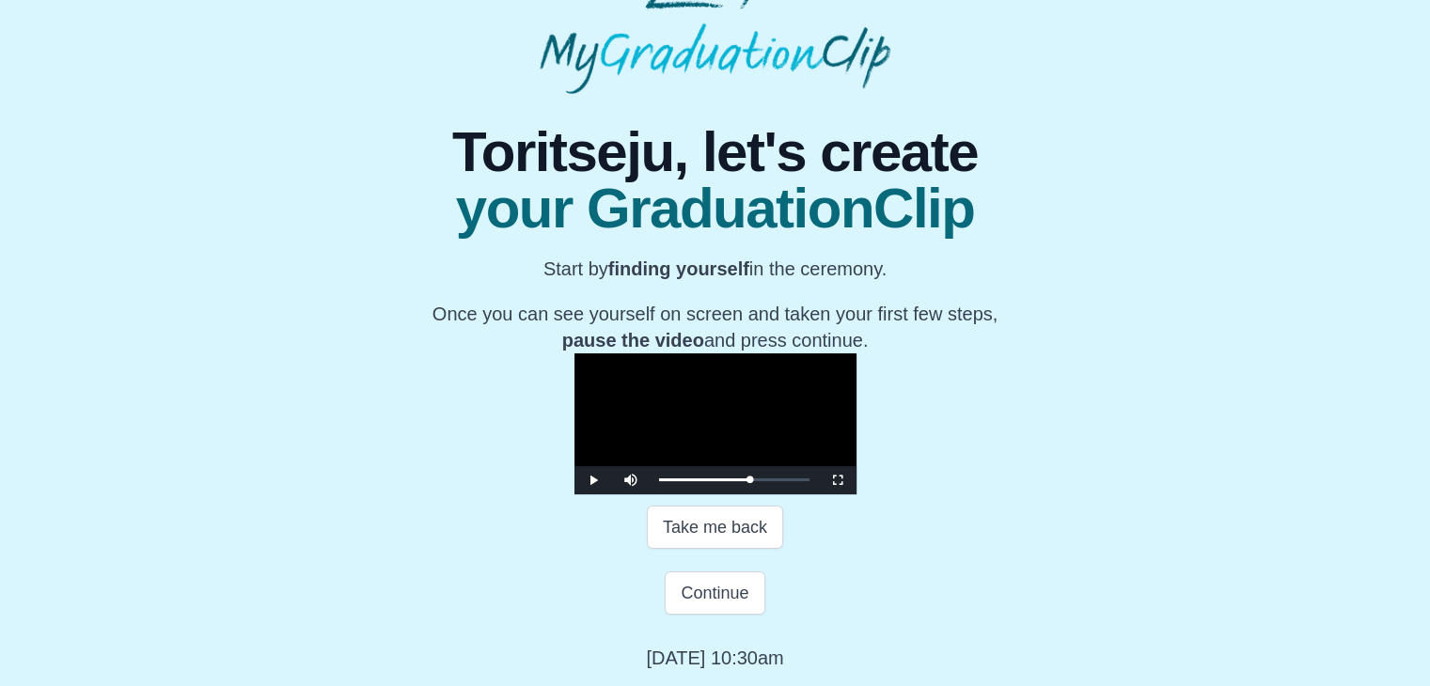
scroll to position [335, 0]
click at [703, 595] on button "Continue" at bounding box center [715, 592] width 100 height 43
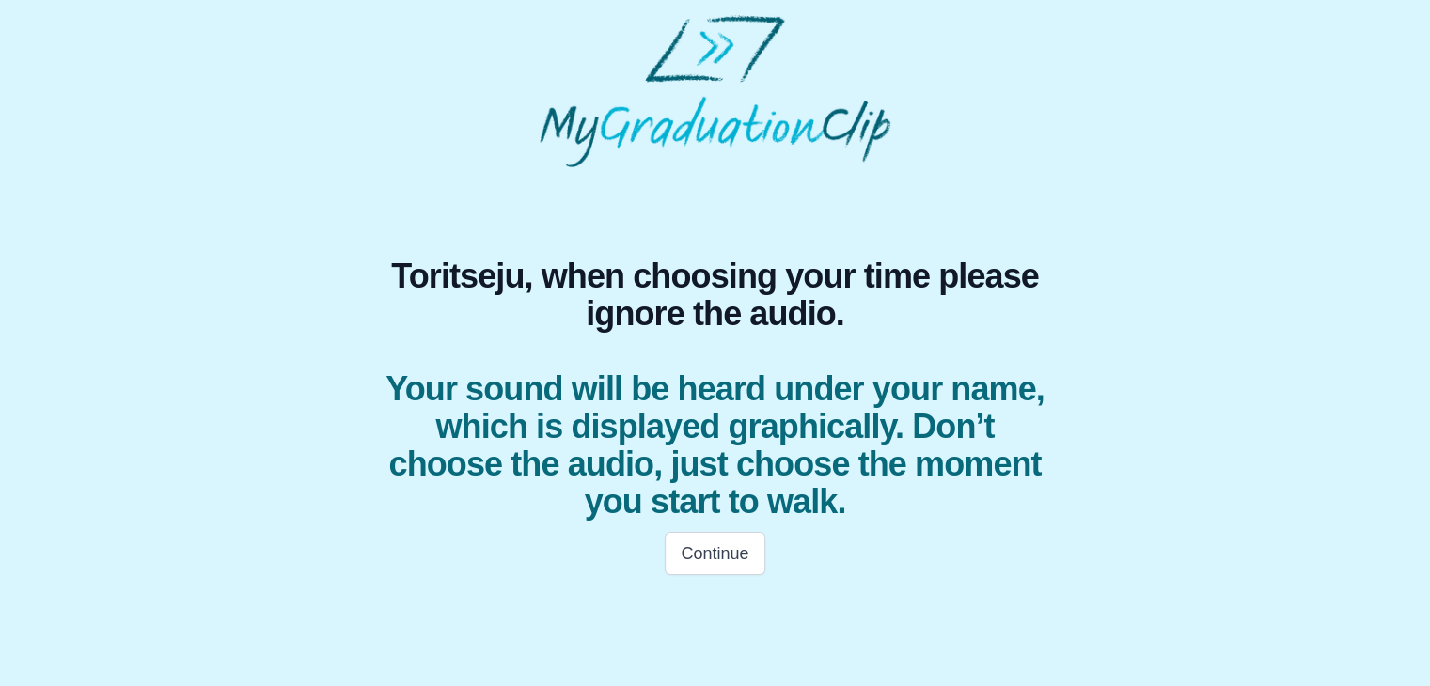
scroll to position [0, 0]
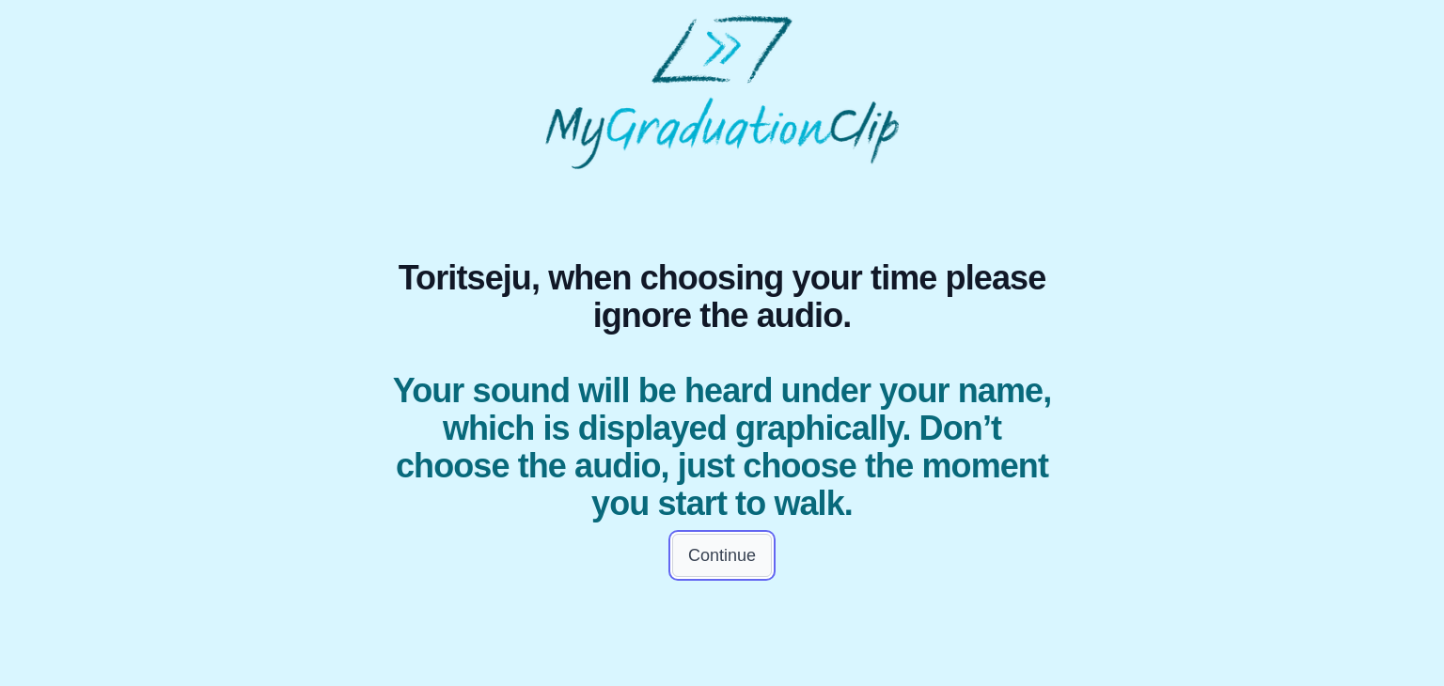
click at [727, 568] on button "Continue" at bounding box center [722, 555] width 100 height 43
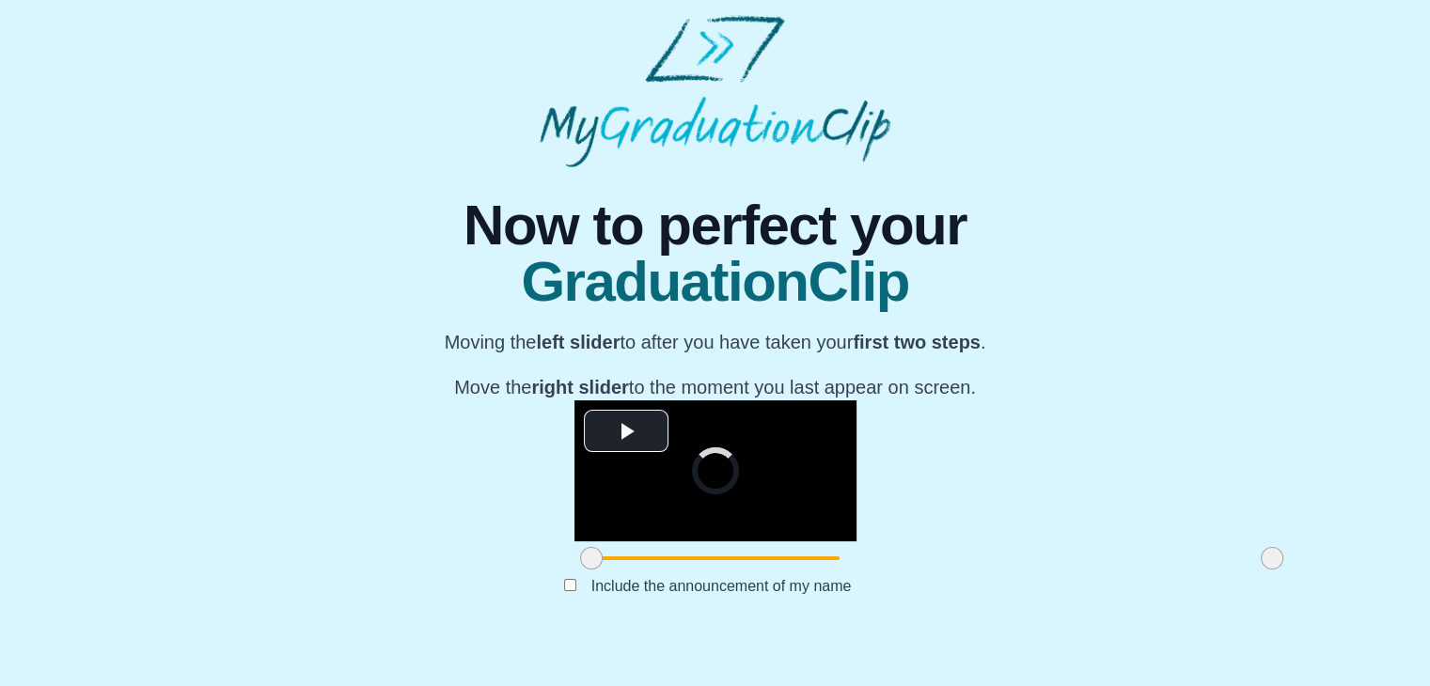
scroll to position [224, 0]
drag, startPoint x: 371, startPoint y: 586, endPoint x: 545, endPoint y: 586, distance: 173.9
click at [754, 570] on span at bounding box center [765, 558] width 23 height 23
drag, startPoint x: 1061, startPoint y: 602, endPoint x: 1053, endPoint y: 593, distance: 12.0
click at [1252, 570] on span at bounding box center [1263, 558] width 23 height 23
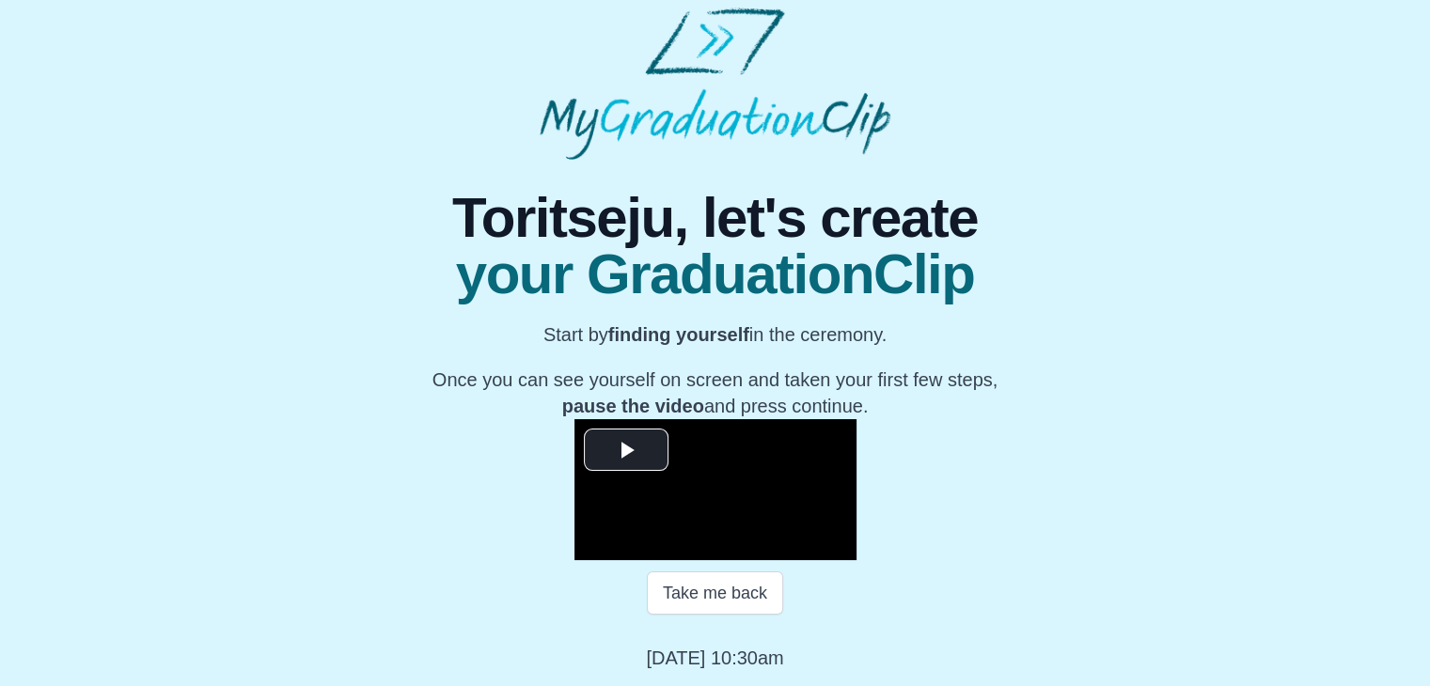
scroll to position [269, 0]
click at [626, 449] on span "Video Player" at bounding box center [626, 449] width 0 height 0
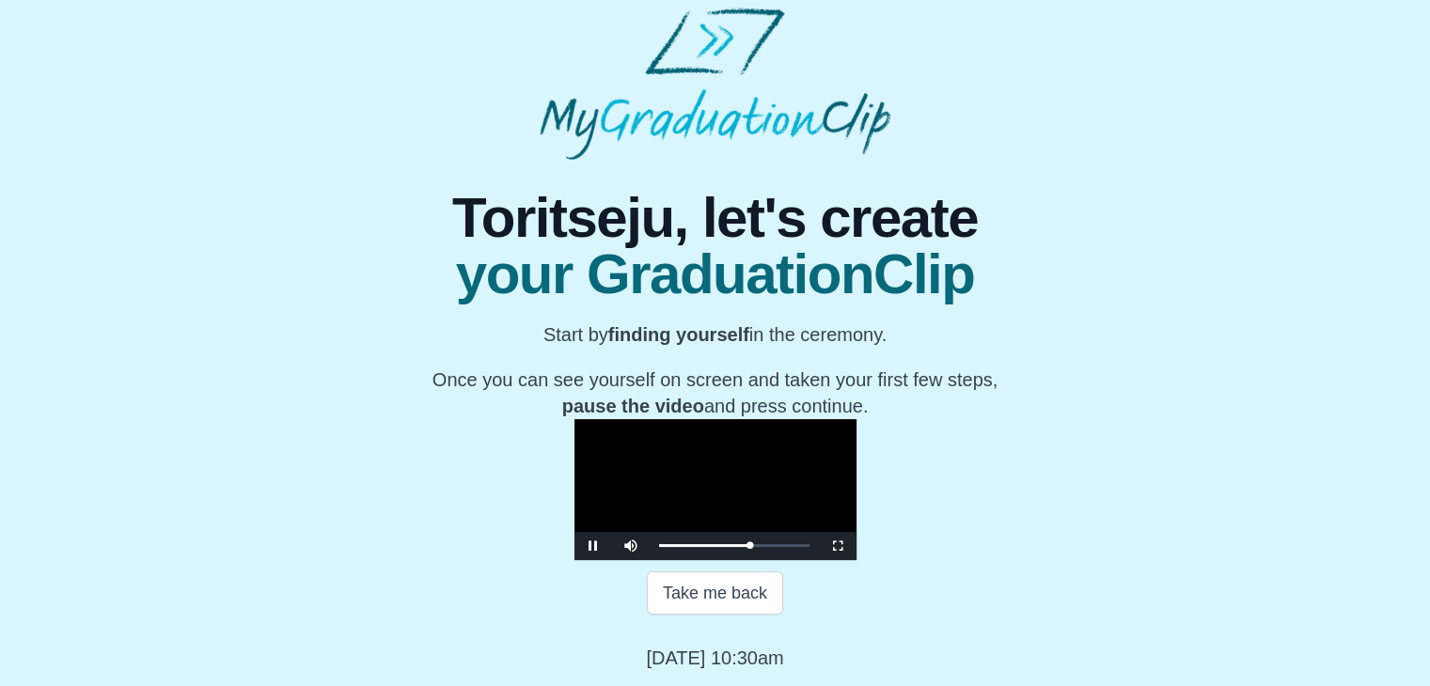
click at [753, 441] on video "Video Player" at bounding box center [715, 489] width 282 height 141
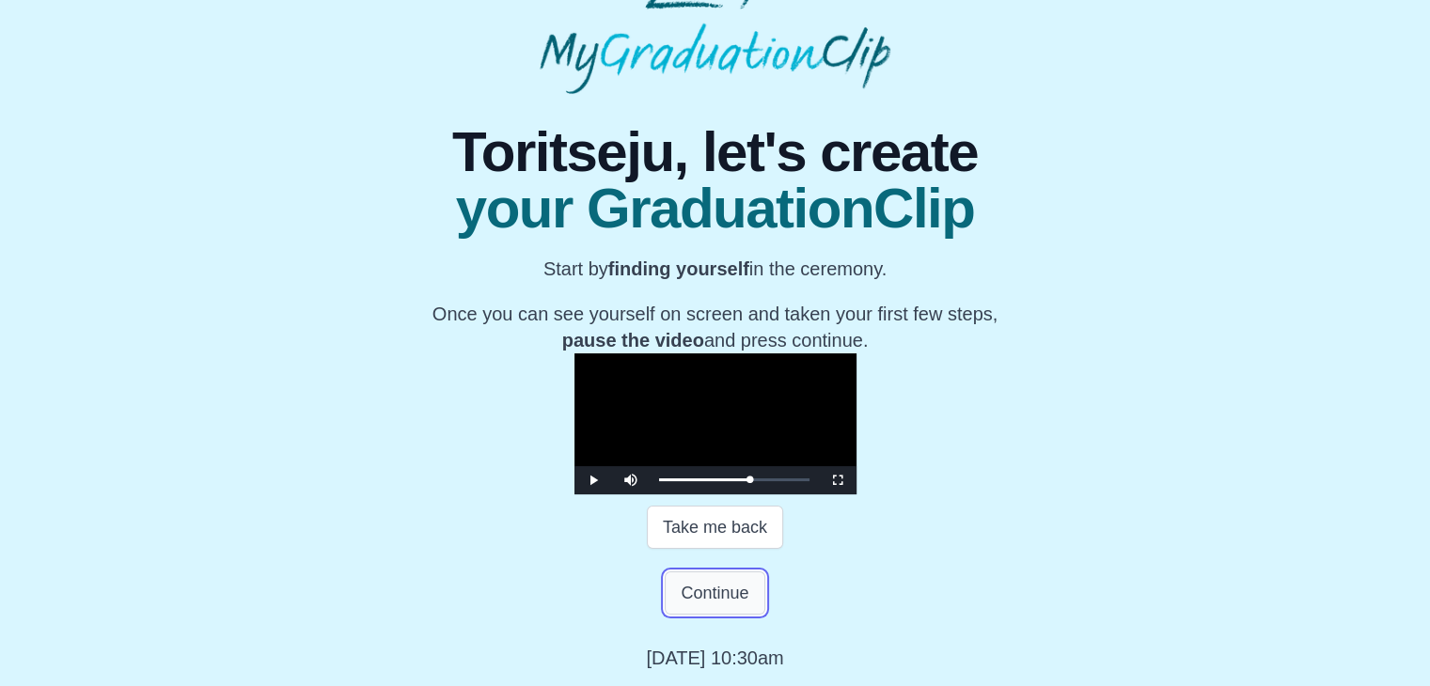
click at [717, 615] on button "Continue" at bounding box center [715, 592] width 100 height 43
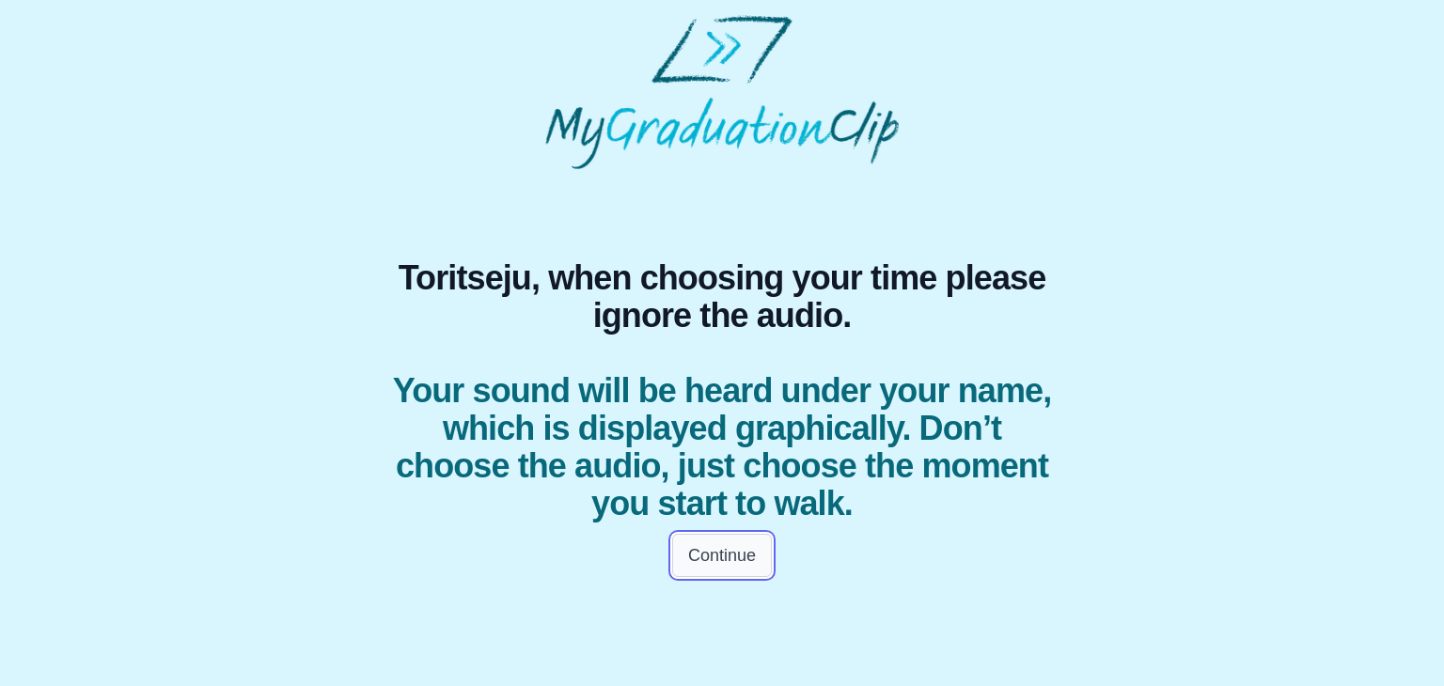
click at [718, 572] on button "Continue" at bounding box center [722, 555] width 100 height 43
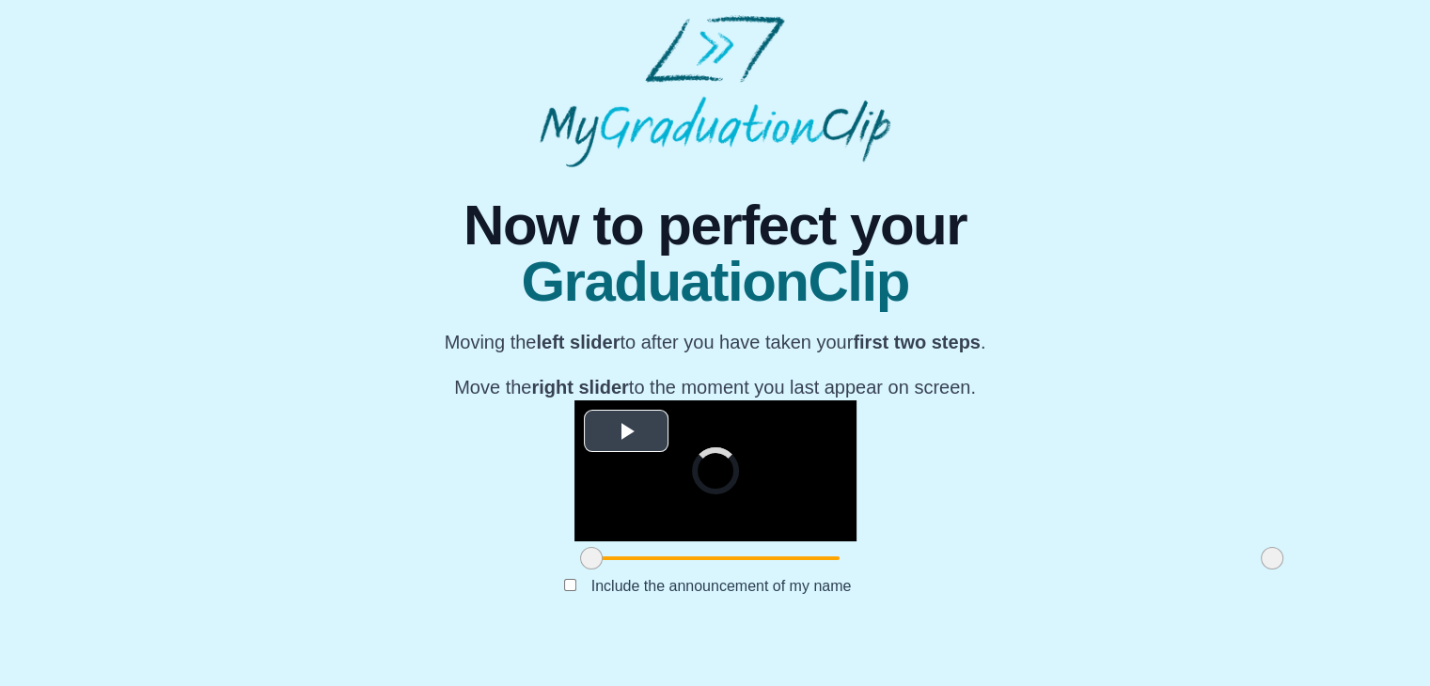
scroll to position [224, 0]
drag, startPoint x: 374, startPoint y: 597, endPoint x: 530, endPoint y: 599, distance: 156.0
click at [736, 570] on span at bounding box center [747, 558] width 23 height 23
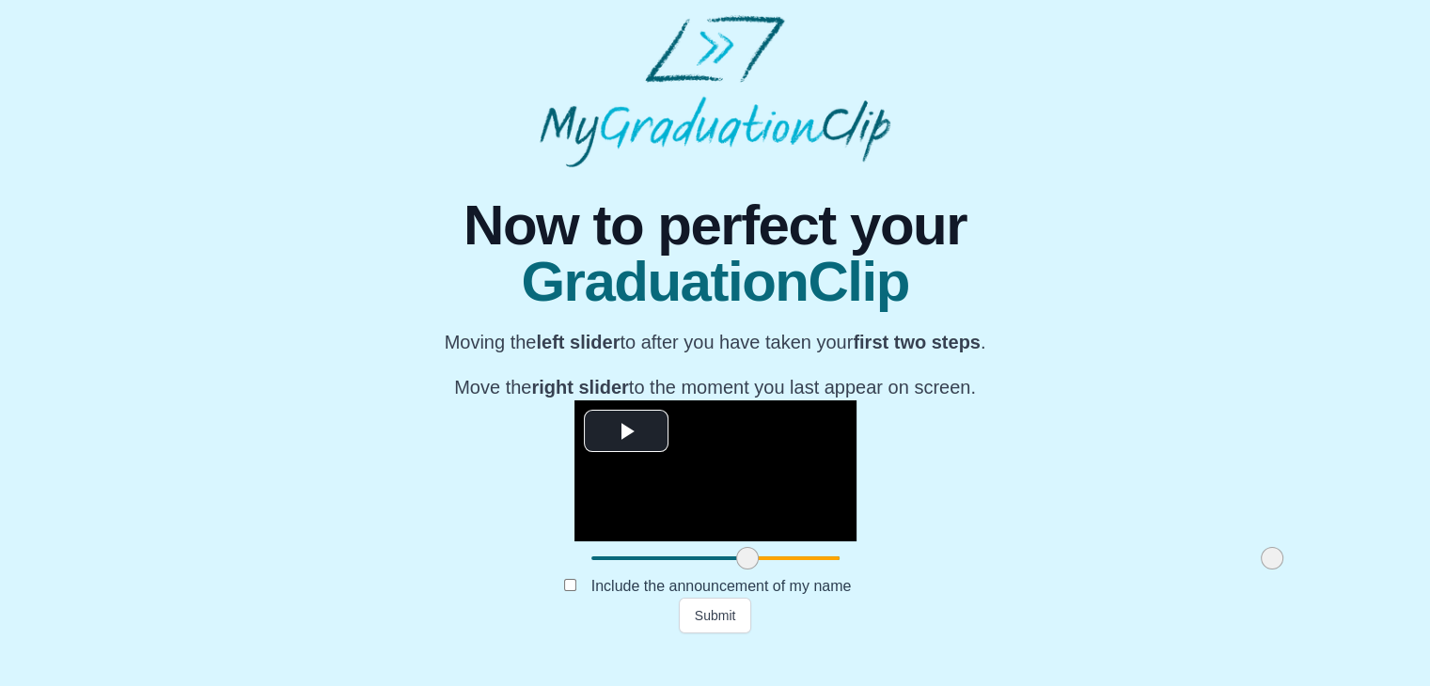
drag, startPoint x: 1059, startPoint y: 599, endPoint x: 1099, endPoint y: 582, distance: 42.9
click at [1099, 582] on div "**********" at bounding box center [715, 400] width 1400 height 466
click at [738, 633] on button "Submit" at bounding box center [715, 616] width 73 height 36
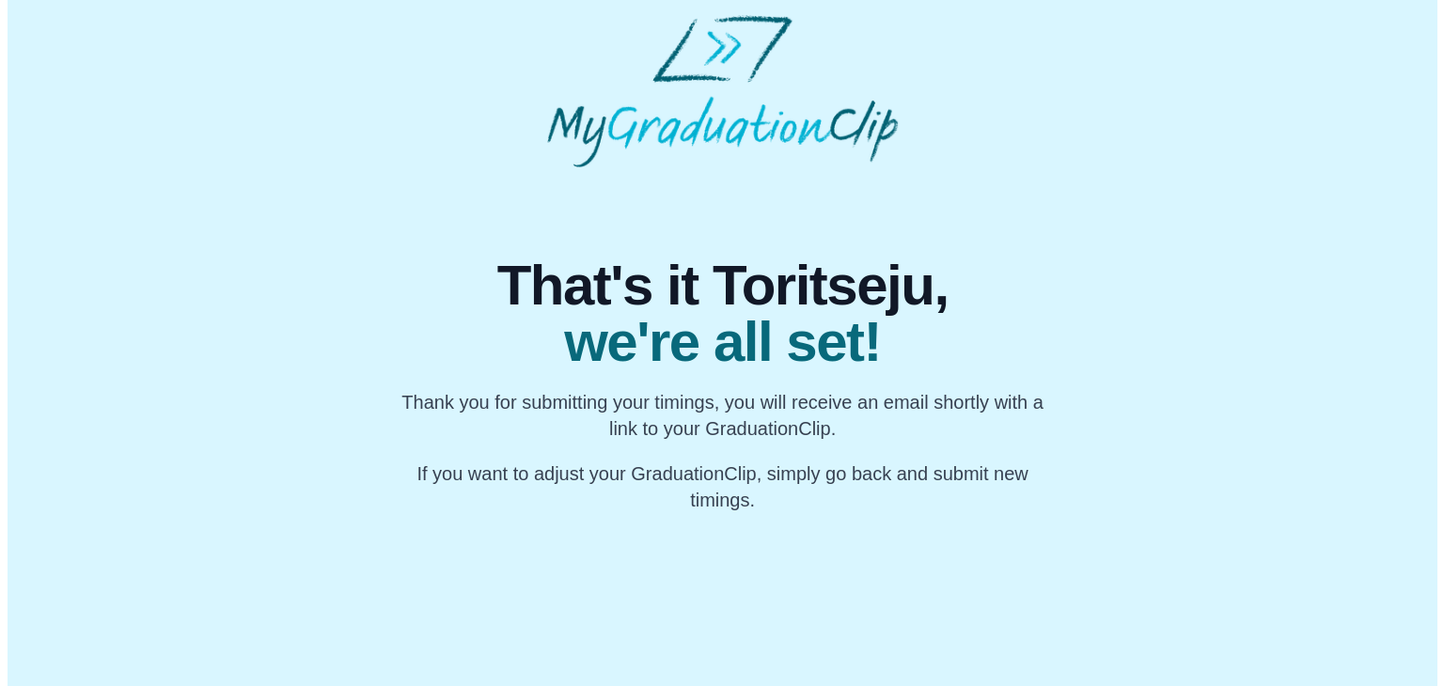
scroll to position [0, 0]
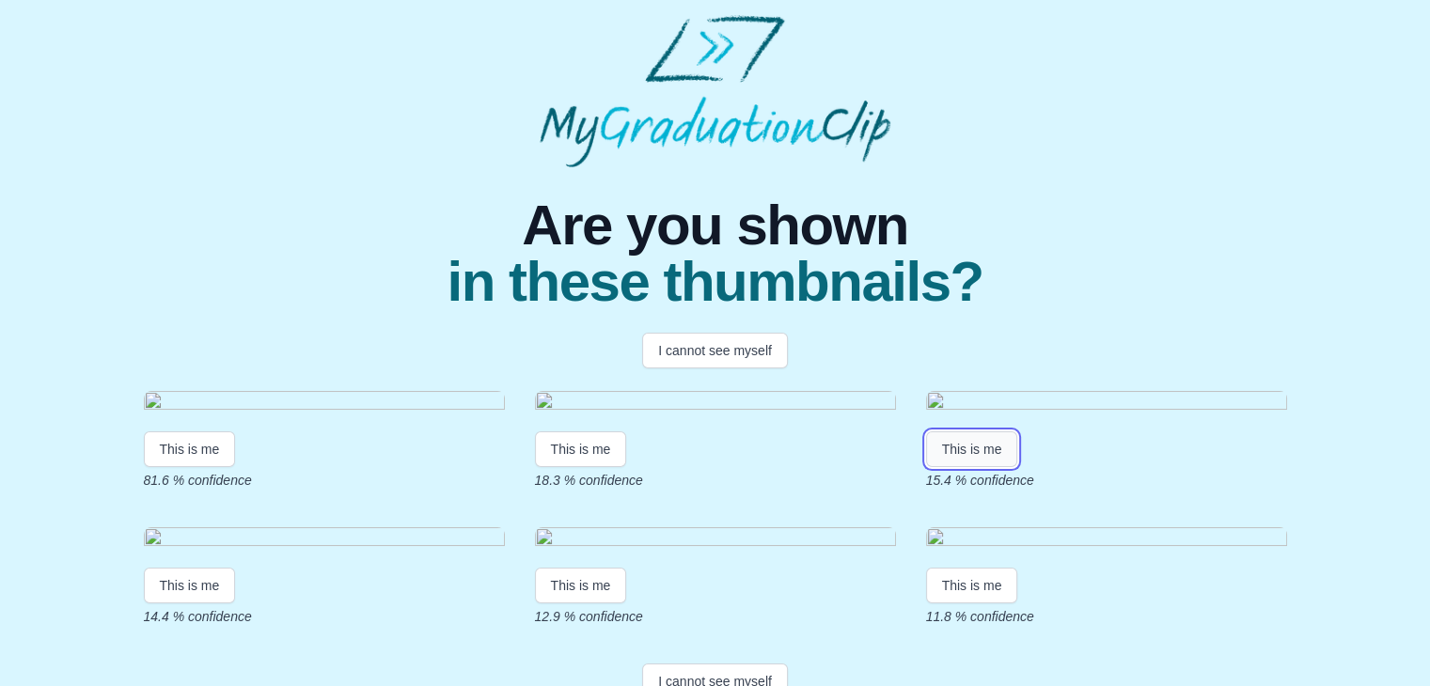
click at [998, 467] on button "This is me" at bounding box center [972, 449] width 92 height 36
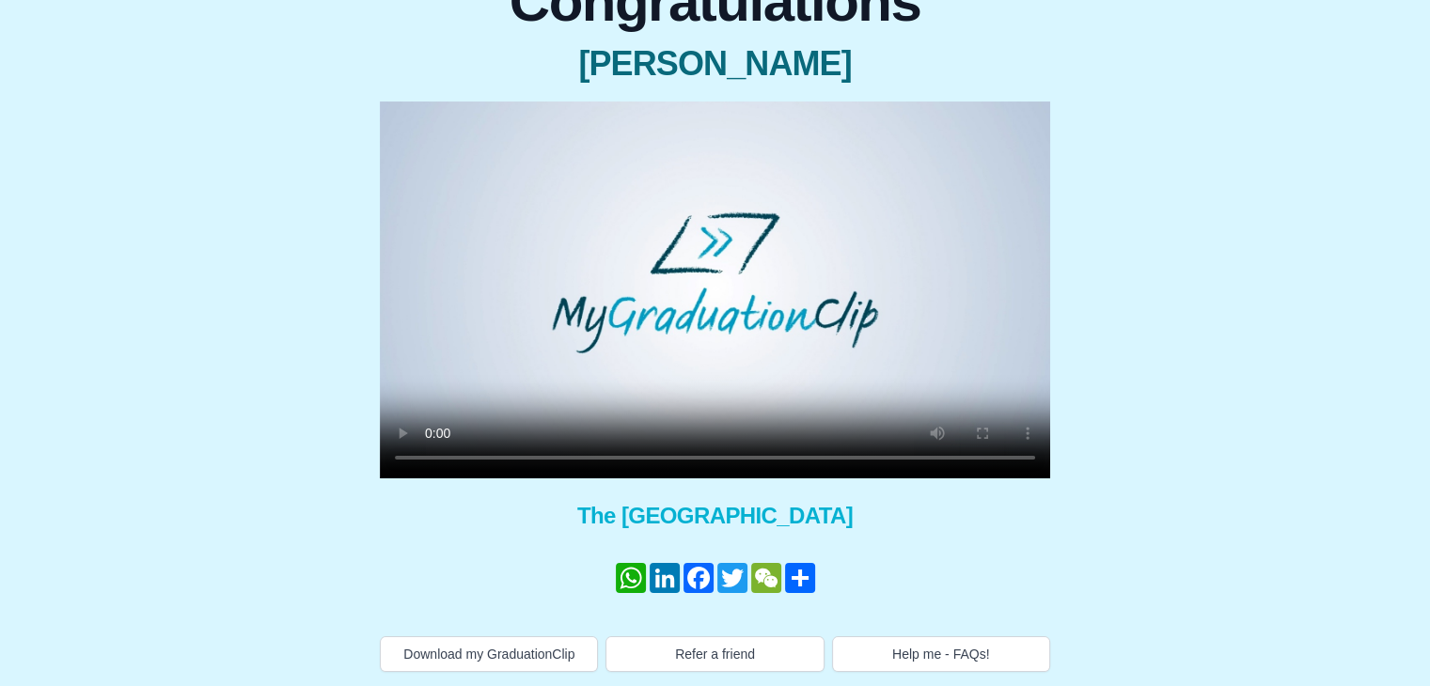
scroll to position [208, 0]
